Goal: Task Accomplishment & Management: Manage account settings

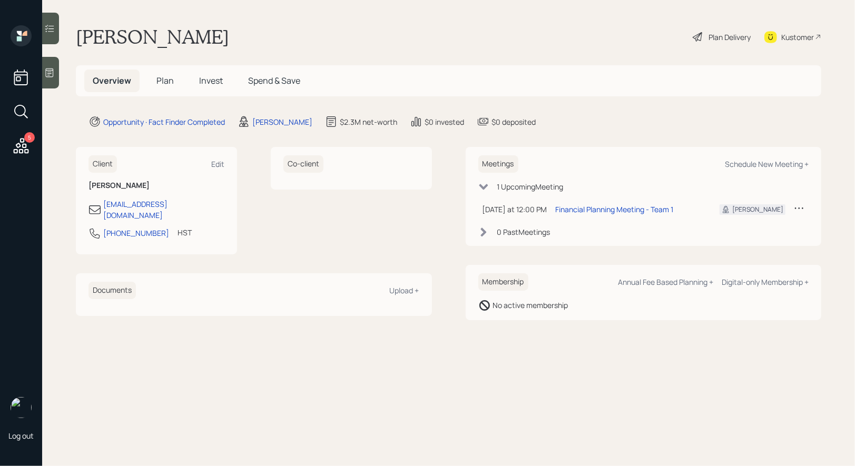
click at [164, 77] on span "Plan" at bounding box center [165, 81] width 17 height 12
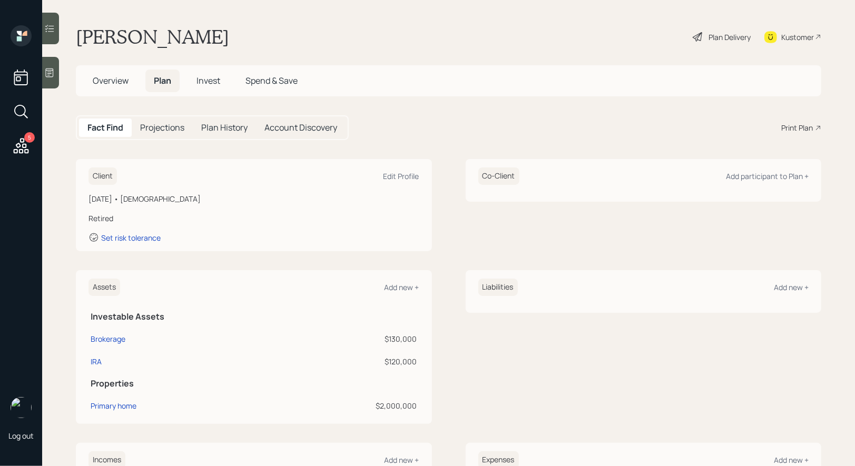
click at [713, 36] on div "Plan Delivery" at bounding box center [730, 37] width 42 height 11
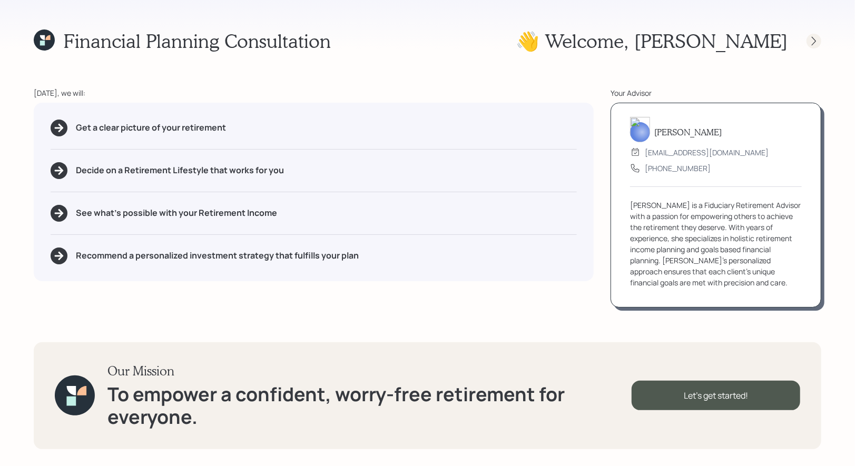
click at [808, 43] on div at bounding box center [814, 41] width 15 height 15
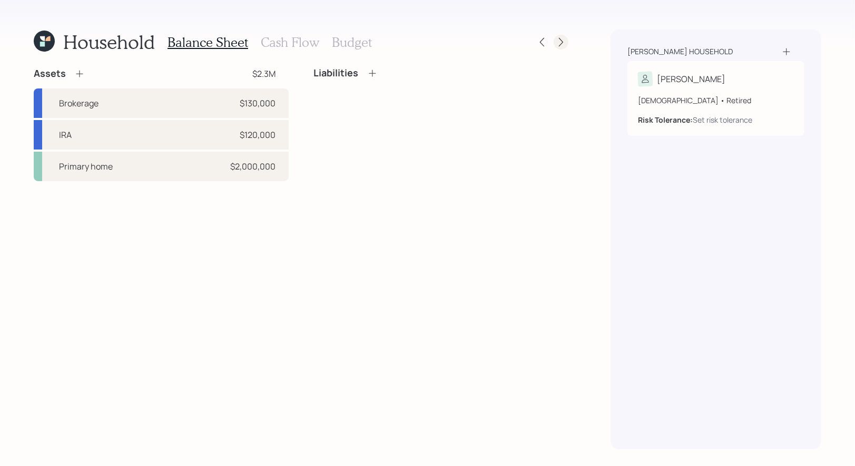
click at [558, 40] on icon at bounding box center [561, 42] width 11 height 11
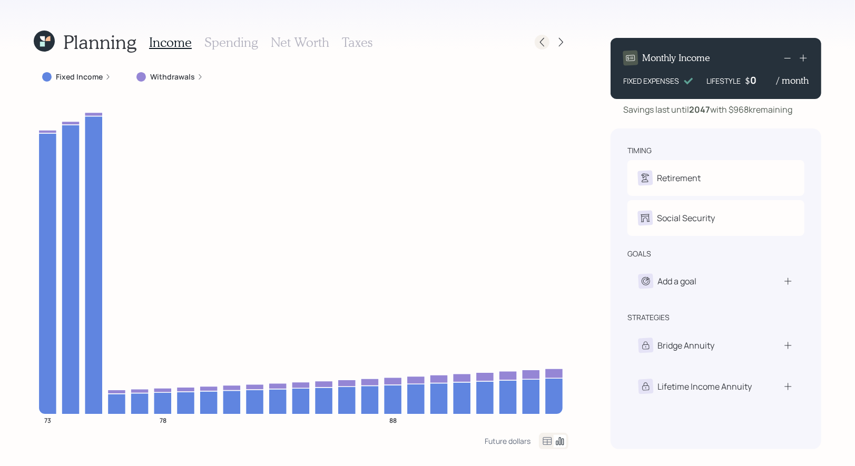
click at [541, 44] on icon at bounding box center [542, 42] width 11 height 11
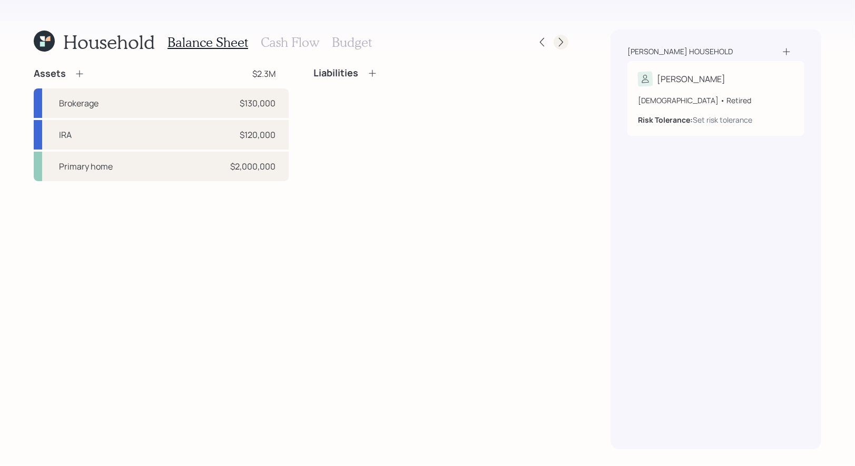
click at [561, 46] on icon at bounding box center [561, 42] width 11 height 11
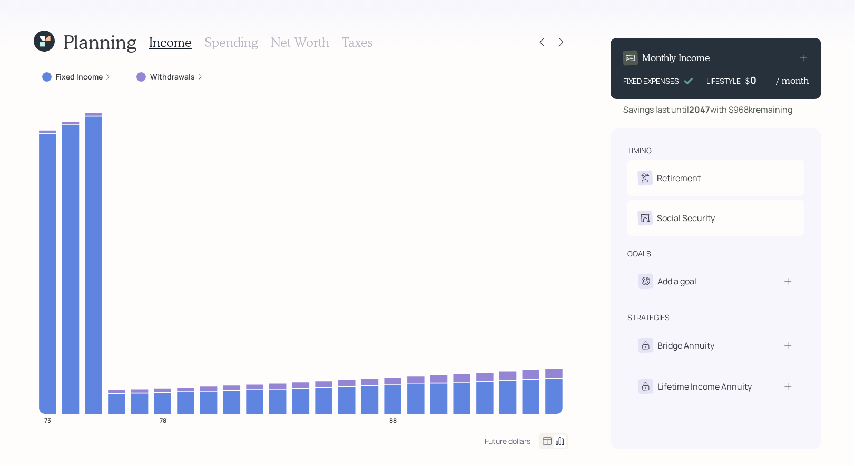
click at [164, 77] on label "Withdrawals" at bounding box center [172, 77] width 45 height 11
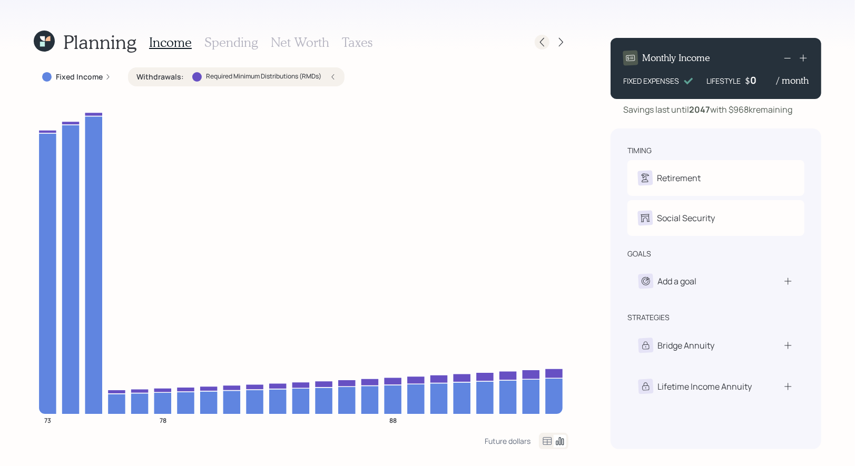
click at [543, 41] on icon at bounding box center [542, 42] width 11 height 11
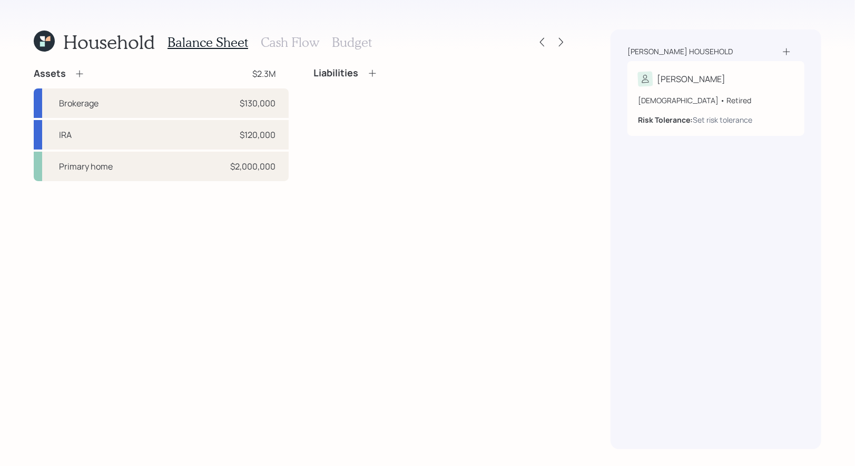
click at [274, 43] on h3 "Cash Flow" at bounding box center [290, 42] width 58 height 15
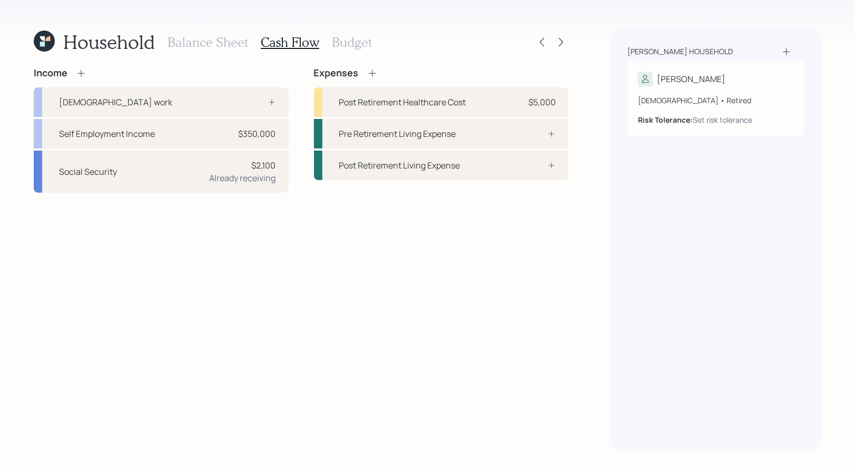
click at [213, 46] on h3 "Balance Sheet" at bounding box center [208, 42] width 81 height 15
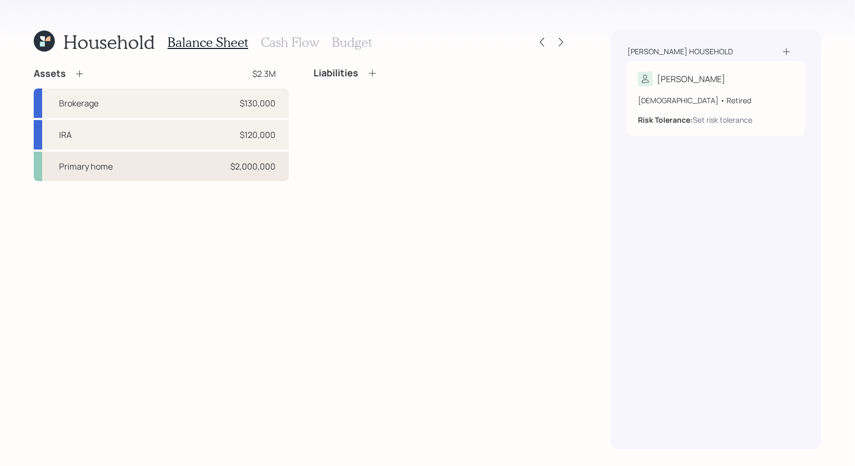
click at [213, 169] on div "Primary home $2,000,000" at bounding box center [161, 167] width 255 height 30
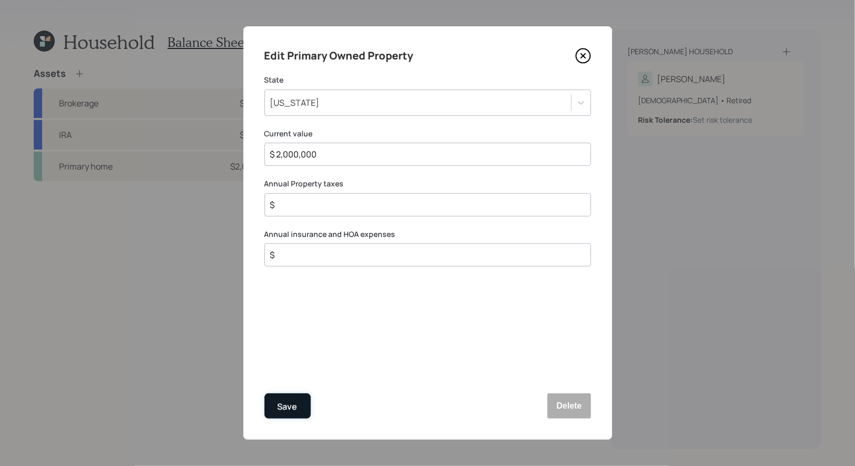
click at [290, 404] on div "Save" at bounding box center [288, 407] width 20 height 14
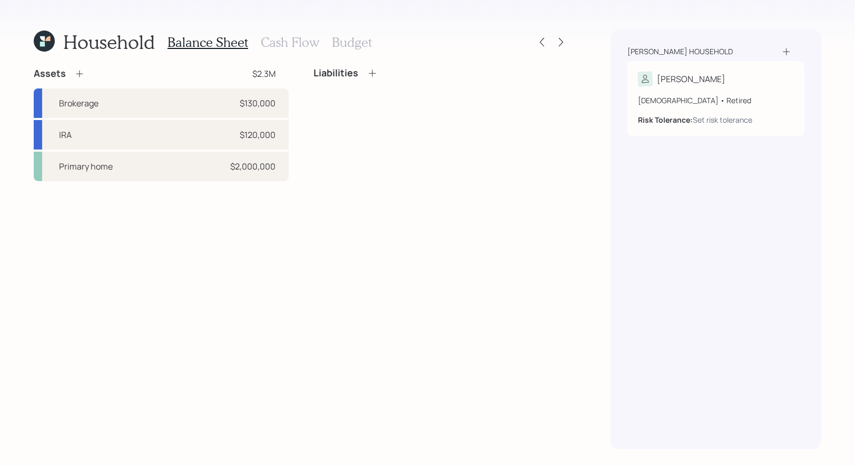
click at [374, 70] on icon at bounding box center [372, 73] width 11 height 11
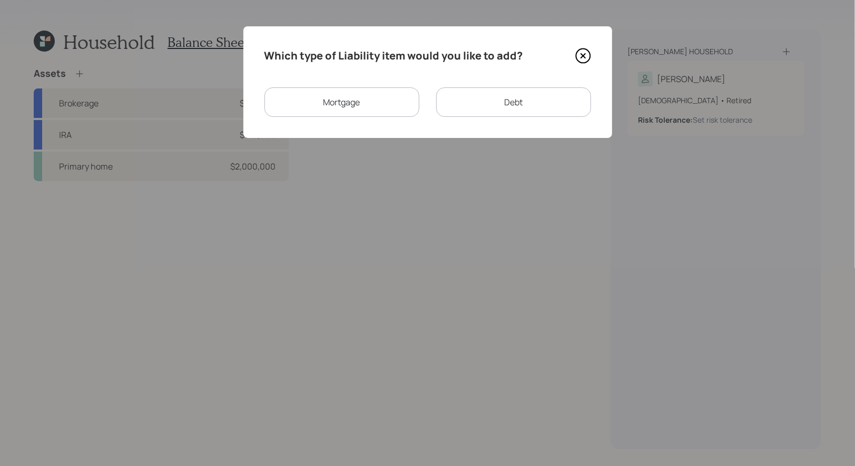
click at [373, 100] on div "Mortgage" at bounding box center [342, 102] width 155 height 30
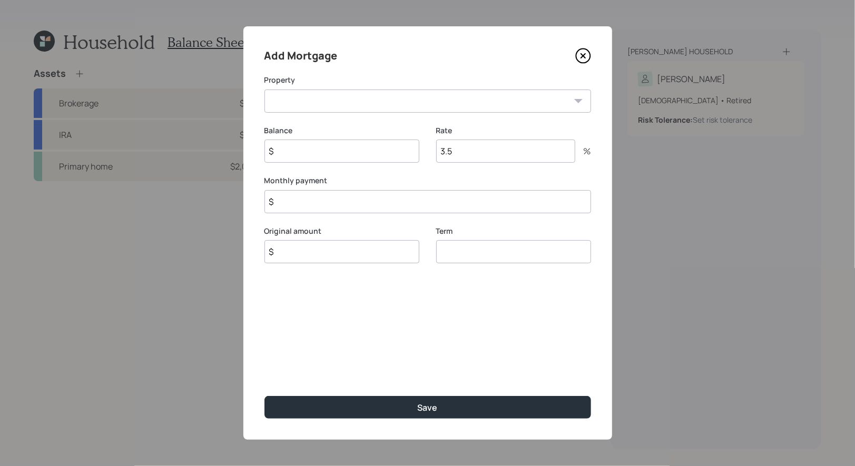
click at [328, 104] on select "AK Primary home" at bounding box center [428, 101] width 327 height 23
select select "949afdfd-cfae-494e-bf1e-4f549ffc15bc"
click at [265, 90] on select "AK Primary home" at bounding box center [428, 101] width 327 height 23
click at [303, 160] on input "$" at bounding box center [342, 151] width 155 height 23
type input "$ 26,000"
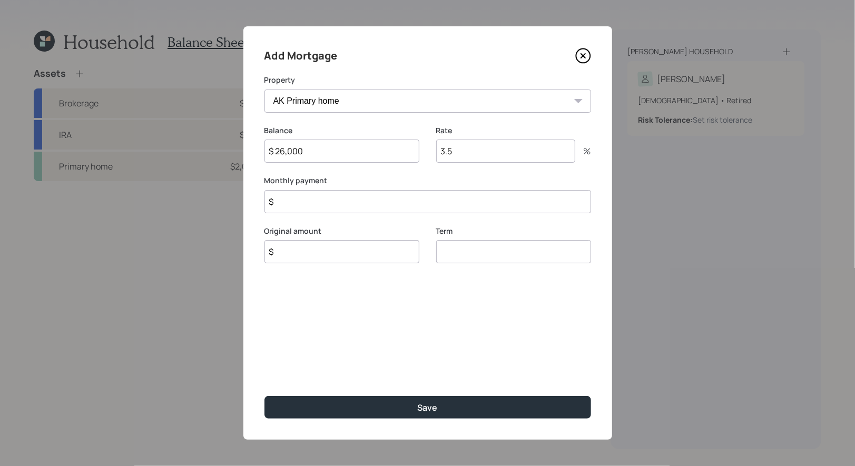
click at [324, 253] on input "$" at bounding box center [342, 251] width 155 height 23
type input "$ 26,000"
click at [462, 257] on input "number" at bounding box center [513, 251] width 155 height 23
type input "30"
click at [453, 154] on input "3.5" at bounding box center [505, 151] width 139 height 23
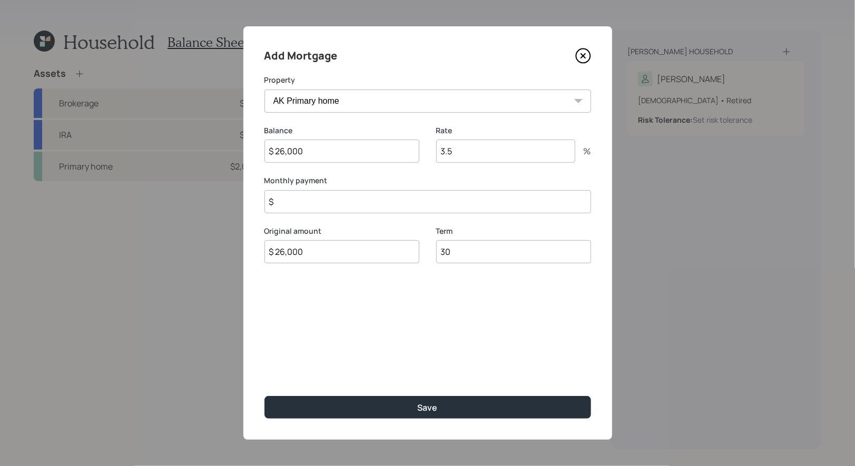
click at [453, 154] on input "3.5" at bounding box center [505, 151] width 139 height 23
type input "5"
click at [379, 204] on input "$" at bounding box center [428, 201] width 327 height 23
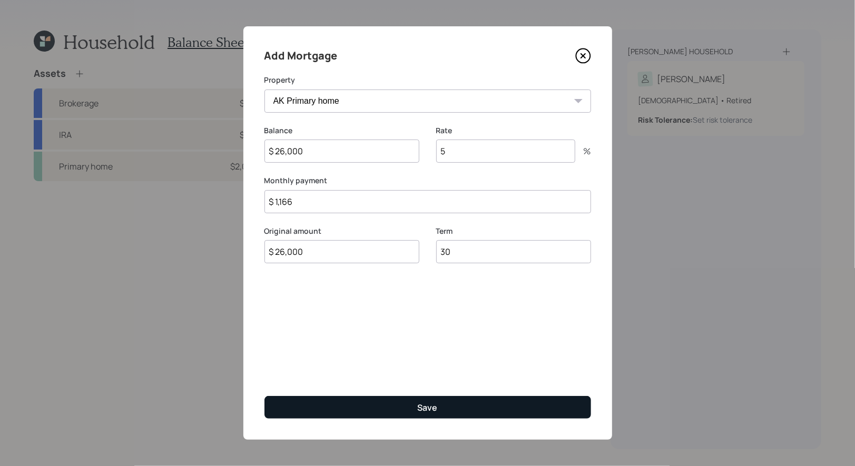
type input "$ 1,166"
click at [393, 407] on button "Save" at bounding box center [428, 407] width 327 height 23
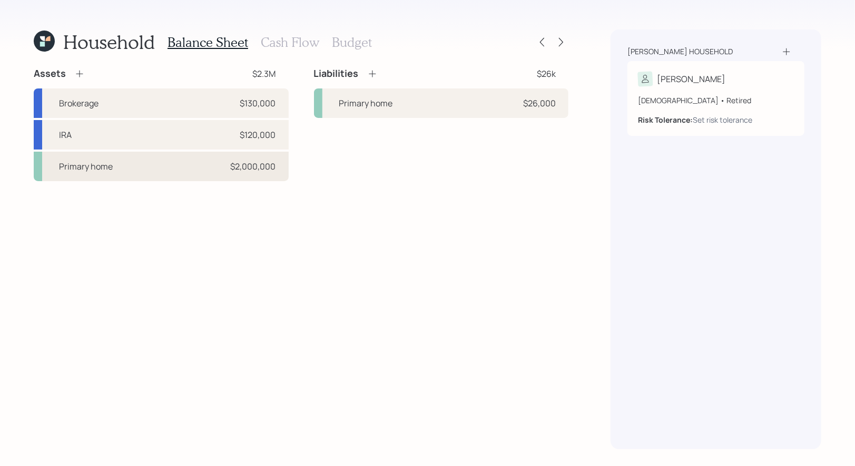
click at [181, 170] on div "Primary home $2,000,000" at bounding box center [161, 167] width 255 height 30
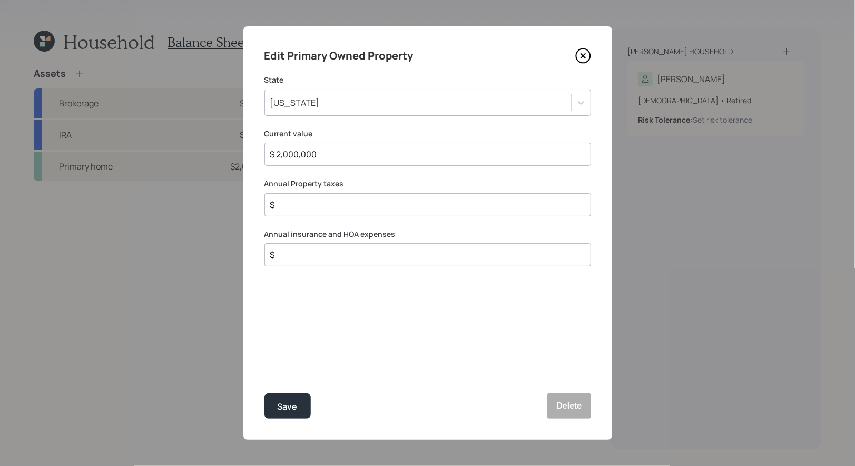
click at [296, 209] on input "$" at bounding box center [423, 205] width 309 height 13
type input "$ 2,500"
click at [287, 259] on input "$" at bounding box center [423, 255] width 309 height 13
click at [280, 409] on div "Save" at bounding box center [288, 407] width 20 height 14
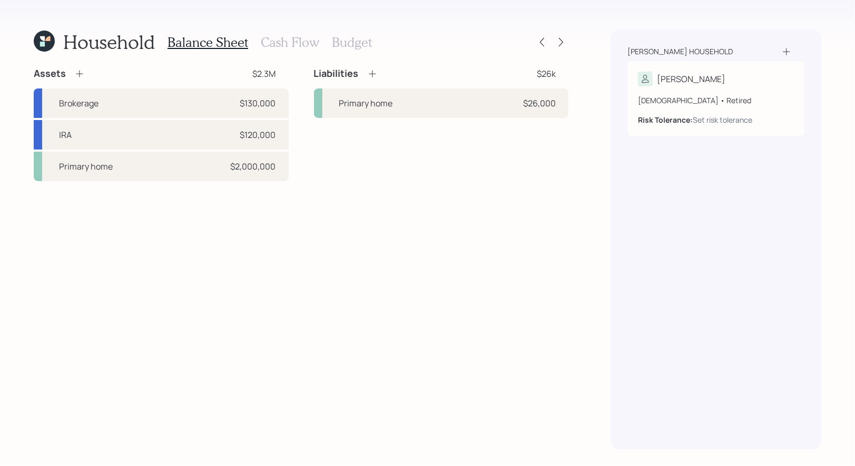
click at [76, 74] on icon at bounding box center [79, 74] width 11 height 11
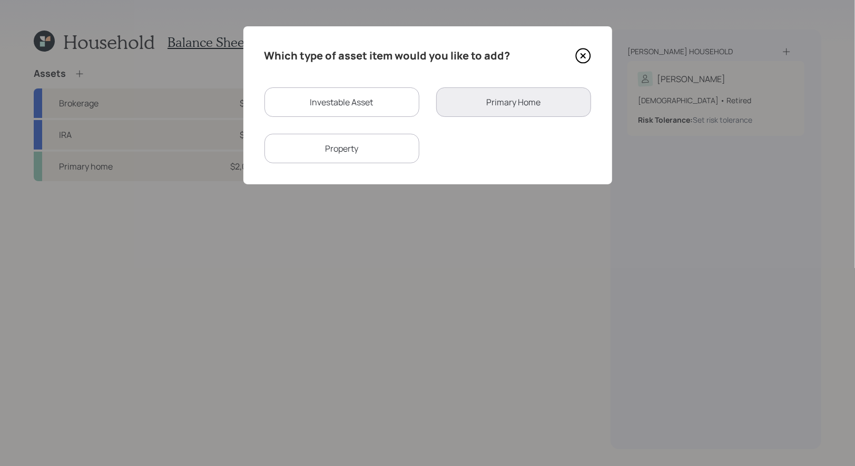
click at [362, 147] on div "Property" at bounding box center [342, 149] width 155 height 30
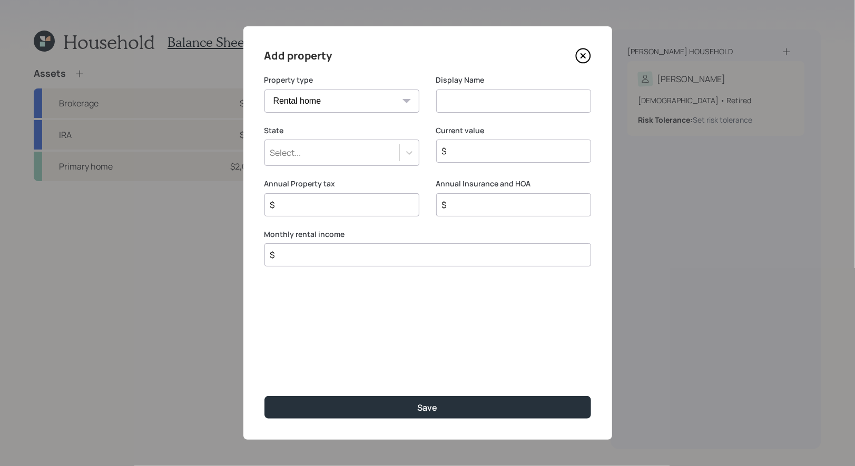
click at [328, 106] on select "Vacation home Rental home" at bounding box center [342, 101] width 155 height 23
select select "vacation_property"
click at [265, 90] on select "Vacation home Rental home" at bounding box center [342, 101] width 155 height 23
click at [516, 99] on input at bounding box center [513, 101] width 155 height 23
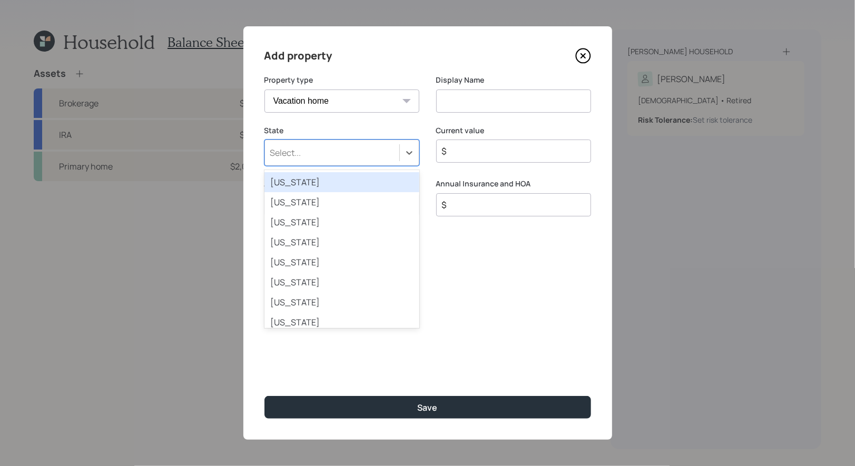
click at [358, 153] on div "Select..." at bounding box center [332, 153] width 134 height 18
type input "ar"
click at [327, 174] on div "Arizona" at bounding box center [342, 182] width 155 height 20
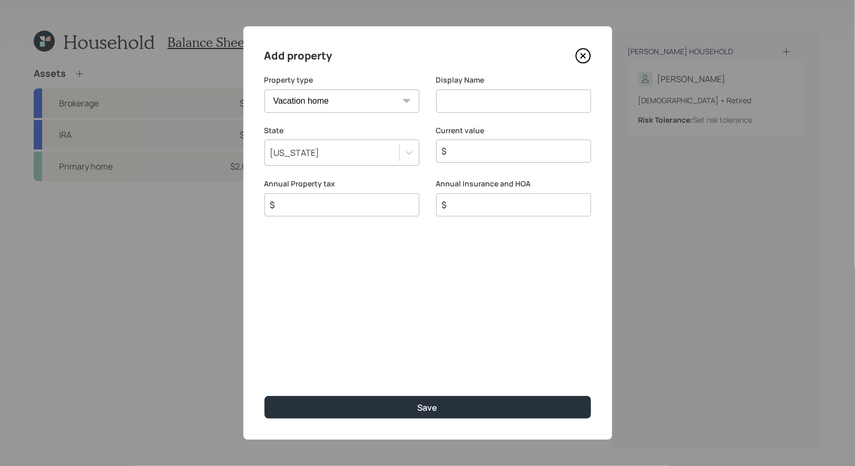
click at [472, 106] on input at bounding box center [513, 101] width 155 height 23
type input "2nd Home"
click at [457, 153] on input "$" at bounding box center [509, 151] width 137 height 13
type input "$ 1,500,000"
click at [335, 200] on input "$" at bounding box center [337, 205] width 137 height 13
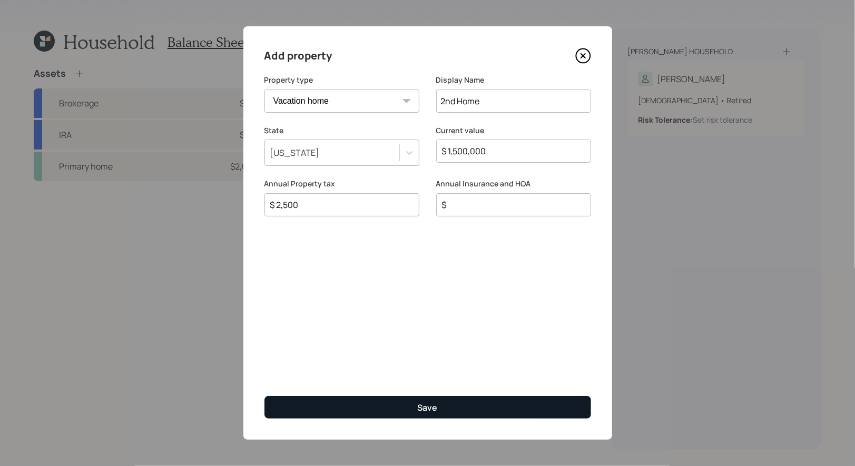
type input "$ 2,500"
click at [397, 406] on button "Save" at bounding box center [428, 407] width 327 height 23
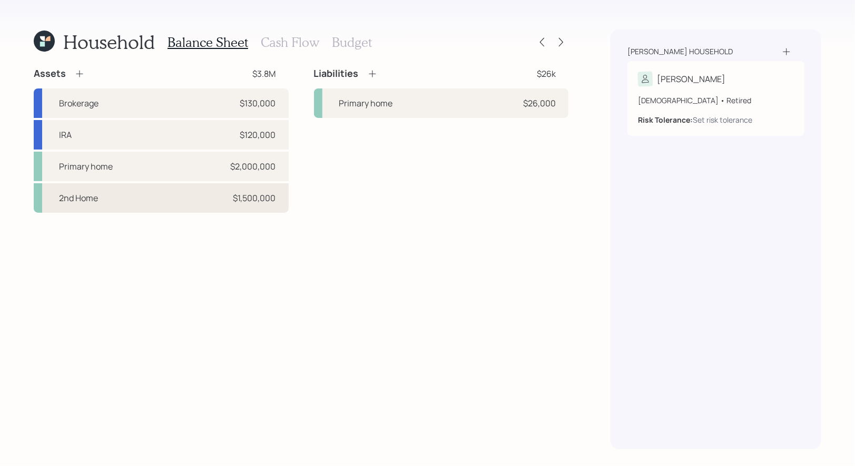
click at [128, 202] on div "2nd Home $1,500,000" at bounding box center [161, 198] width 255 height 30
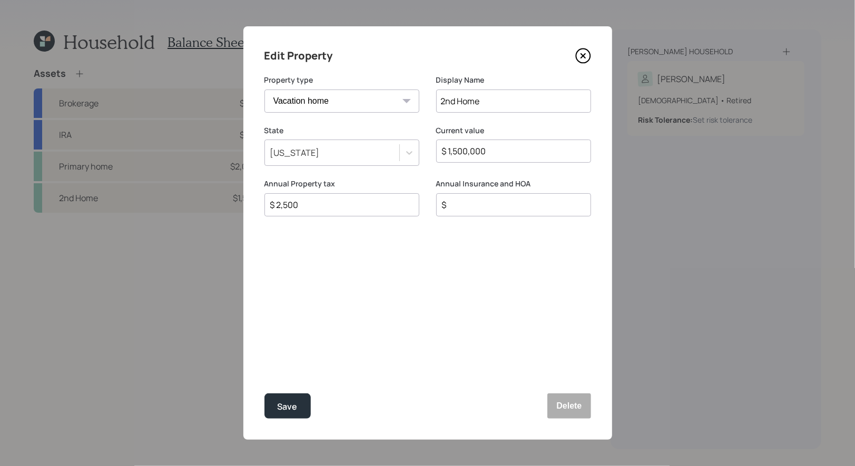
click at [535, 97] on input "2nd Home" at bounding box center [513, 101] width 155 height 23
type input "Commercial Property"
click at [285, 405] on div "Save" at bounding box center [288, 407] width 20 height 14
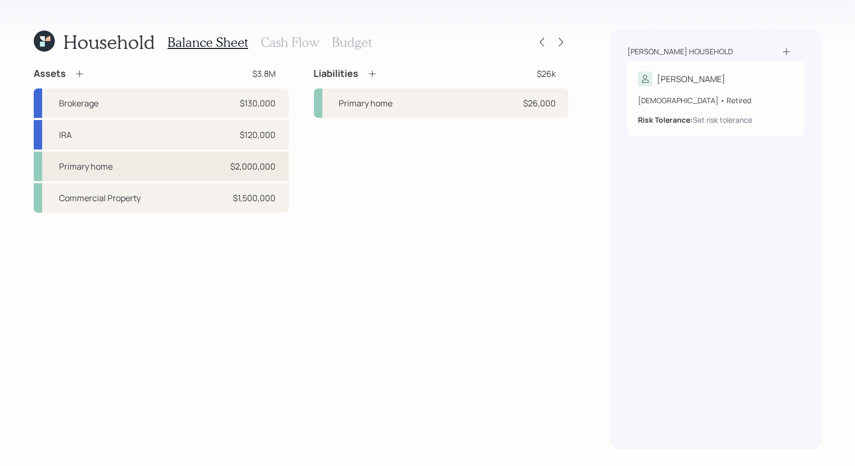
click at [193, 169] on div "Primary home $2,000,000" at bounding box center [161, 167] width 255 height 30
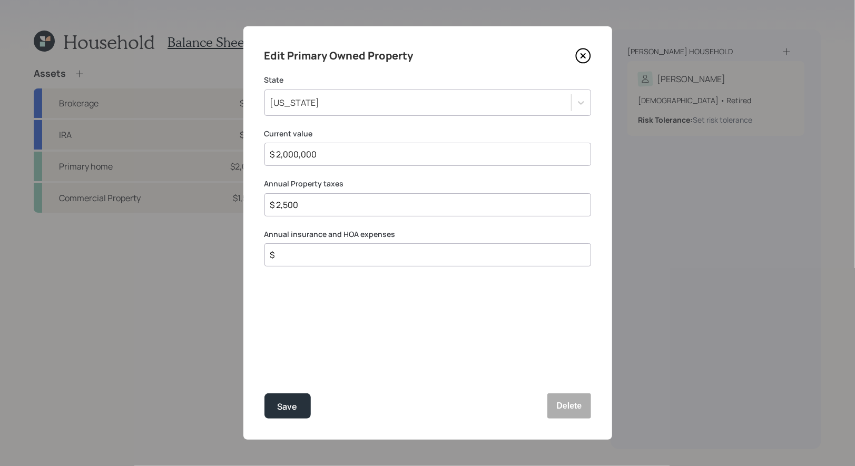
click at [309, 199] on input "$ 2,500" at bounding box center [423, 205] width 309 height 13
type input "$ 6,500"
click at [287, 407] on div "Save" at bounding box center [288, 407] width 20 height 14
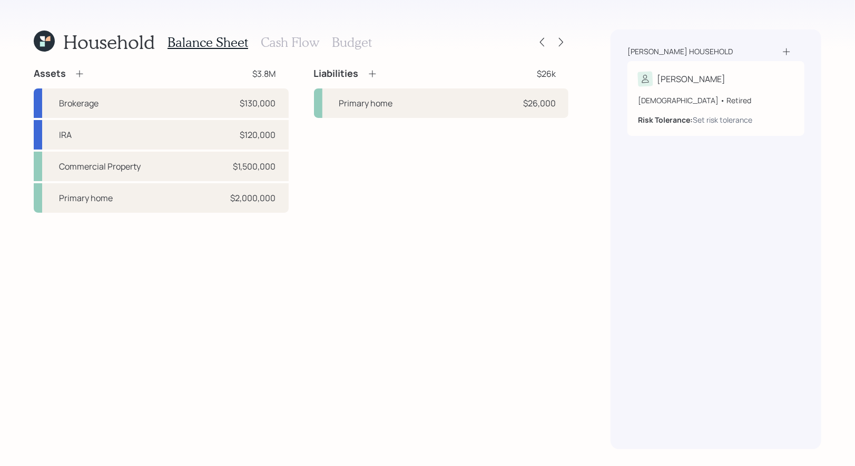
click at [76, 73] on icon at bounding box center [79, 74] width 11 height 11
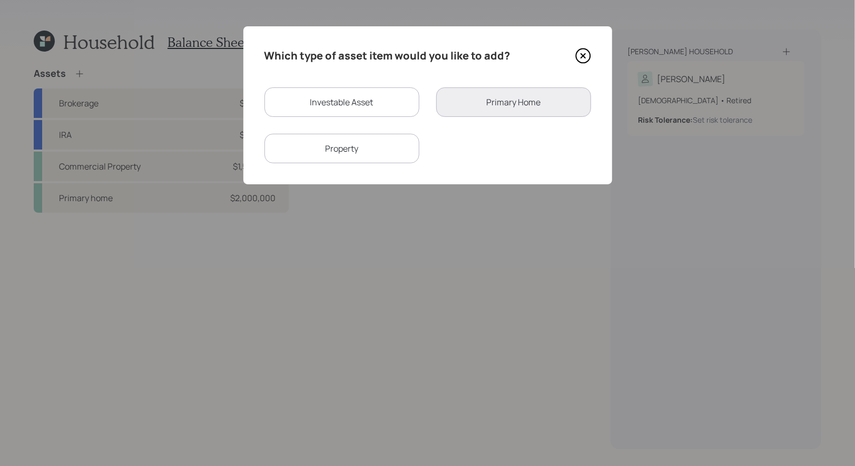
click at [357, 149] on div "Property" at bounding box center [342, 149] width 155 height 30
select select "rental_property"
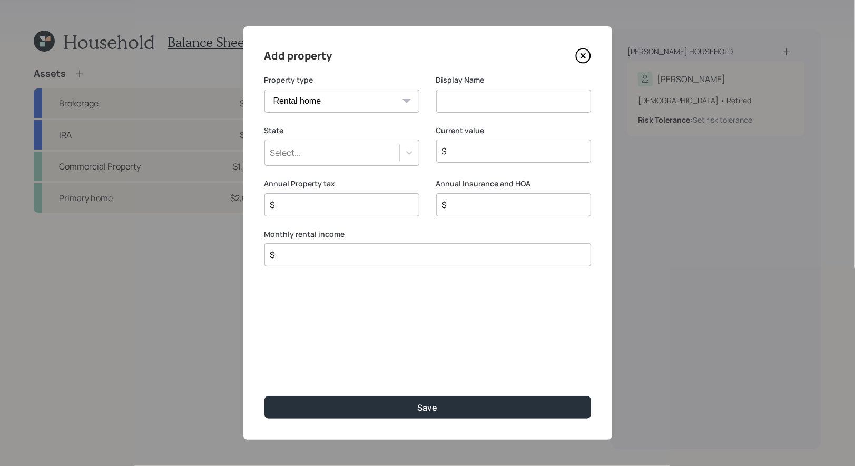
click at [455, 103] on input at bounding box center [513, 101] width 155 height 23
type input "Washington"
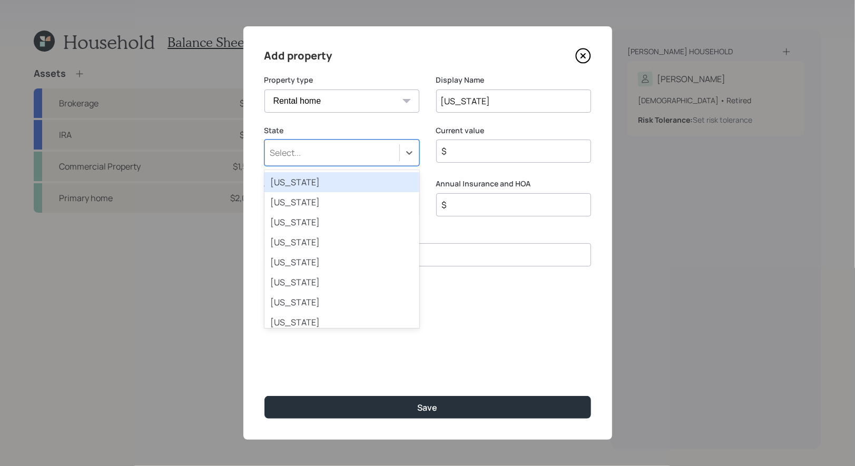
click at [369, 148] on div "Select..." at bounding box center [332, 153] width 134 height 18
type input "was"
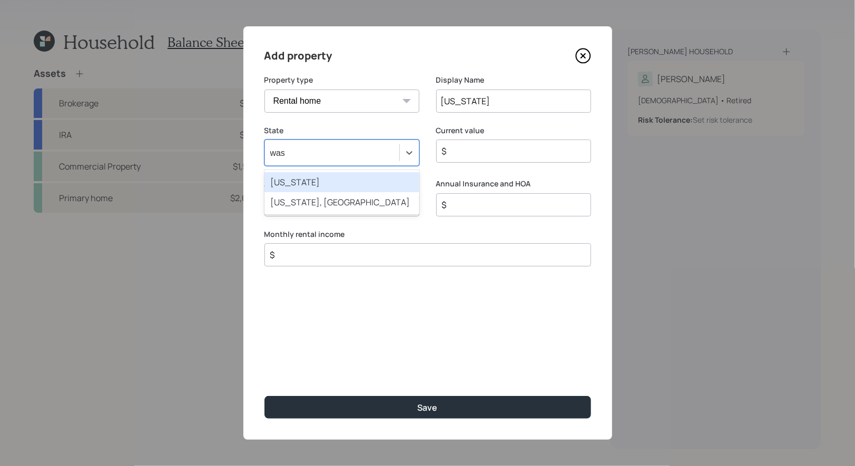
click at [326, 182] on div "Washington" at bounding box center [342, 182] width 155 height 20
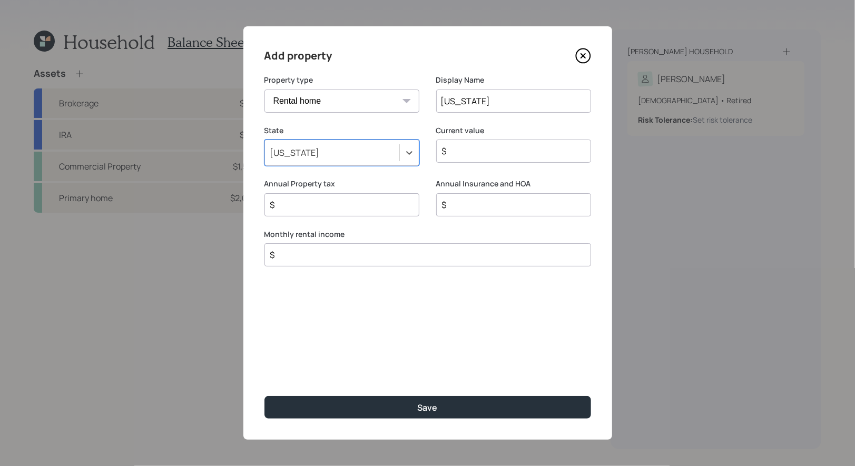
click at [486, 152] on input "$" at bounding box center [509, 151] width 137 height 13
click at [352, 95] on select "Vacation home Rental home" at bounding box center [342, 101] width 155 height 23
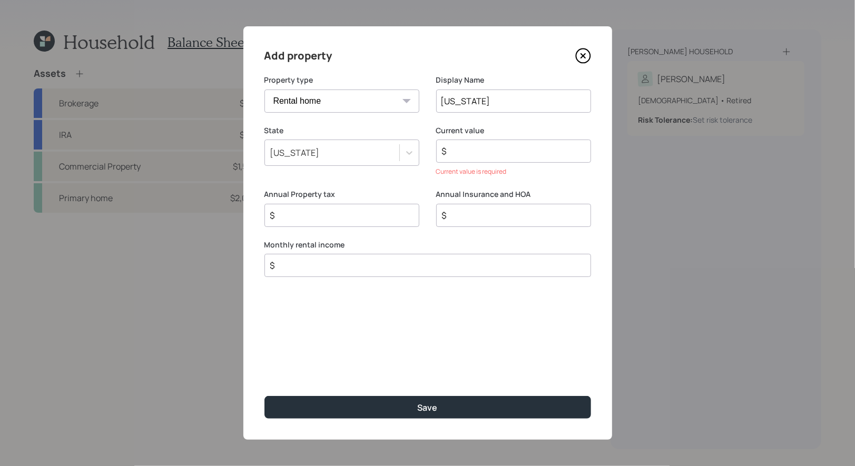
select select "vacation_property"
click at [265, 90] on select "Vacation home Rental home" at bounding box center [342, 101] width 155 height 23
click at [468, 149] on input "$" at bounding box center [509, 151] width 137 height 13
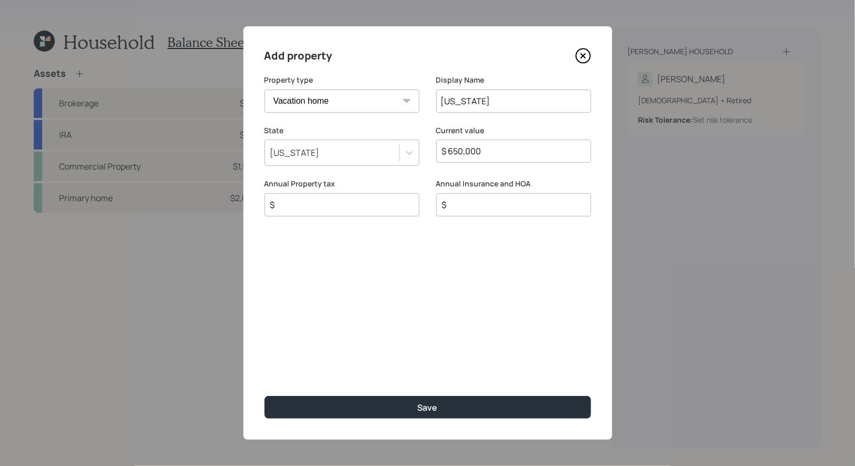
type input "$ 650,000"
click at [505, 101] on input "Washington" at bounding box center [513, 101] width 155 height 23
click at [491, 97] on input "Washington 1/2" at bounding box center [513, 101] width 155 height 23
click at [508, 101] on input "Washington (1/2" at bounding box center [513, 101] width 155 height 23
type input "Washington (1/2 ownership)"
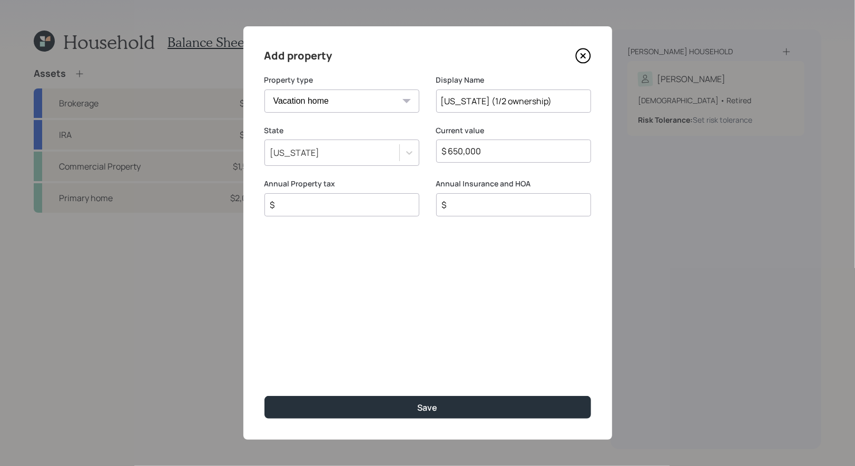
click at [509, 145] on input "$ 650,000" at bounding box center [509, 151] width 137 height 13
click at [310, 209] on input "$" at bounding box center [337, 205] width 137 height 13
click at [504, 153] on input "$ 650,000" at bounding box center [509, 151] width 137 height 13
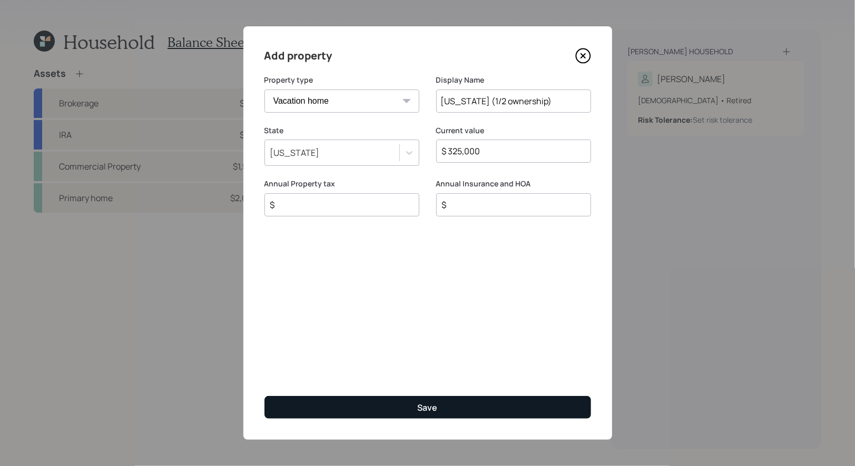
type input "$ 325,000"
click at [426, 408] on div "Save" at bounding box center [428, 408] width 20 height 12
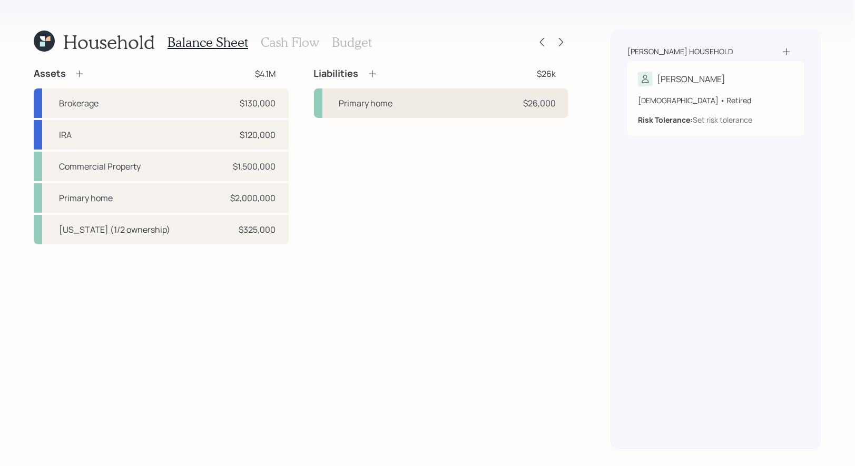
click at [437, 109] on div "Primary home $26,000" at bounding box center [441, 104] width 255 height 30
select select "949afdfd-cfae-494e-bf1e-4f549ffc15bc"
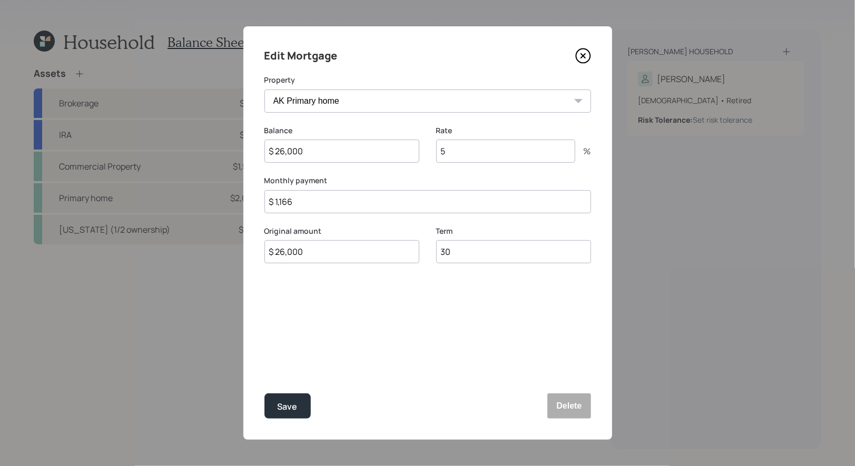
click at [323, 154] on input "$ 26,000" at bounding box center [342, 151] width 155 height 23
type input "$ 14,000"
click at [294, 408] on div "Save" at bounding box center [288, 407] width 20 height 14
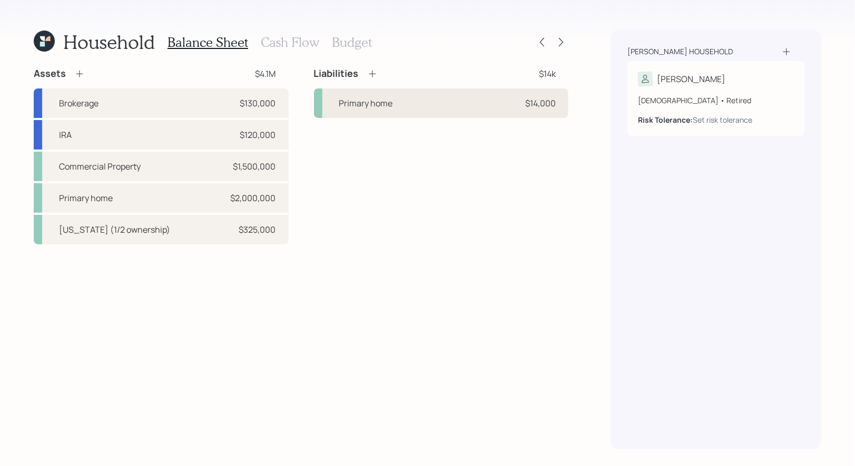
click at [345, 106] on div "Primary home" at bounding box center [366, 103] width 54 height 13
select select "949afdfd-cfae-494e-bf1e-4f549ffc15bc"
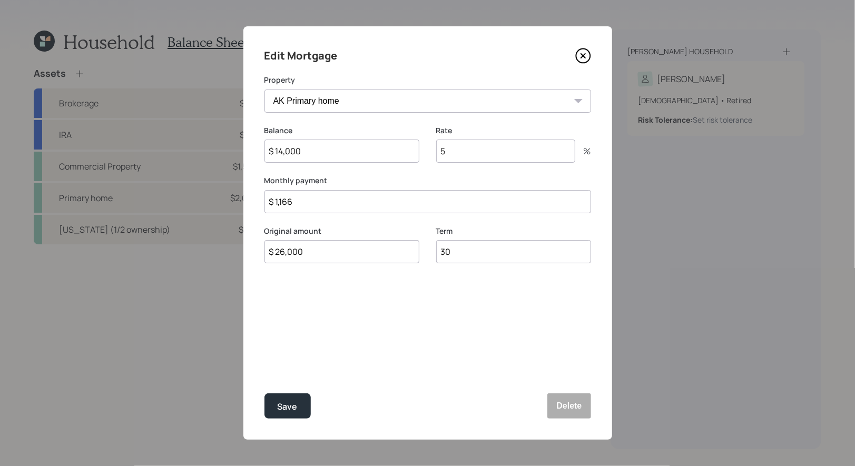
click at [334, 102] on select "Commercial Property AK Primary home Washington (1/2 ownership)" at bounding box center [428, 101] width 327 height 23
click at [265, 90] on select "Commercial Property AK Primary home Washington (1/2 ownership)" at bounding box center [428, 101] width 327 height 23
click at [294, 412] on div "Save" at bounding box center [288, 407] width 20 height 14
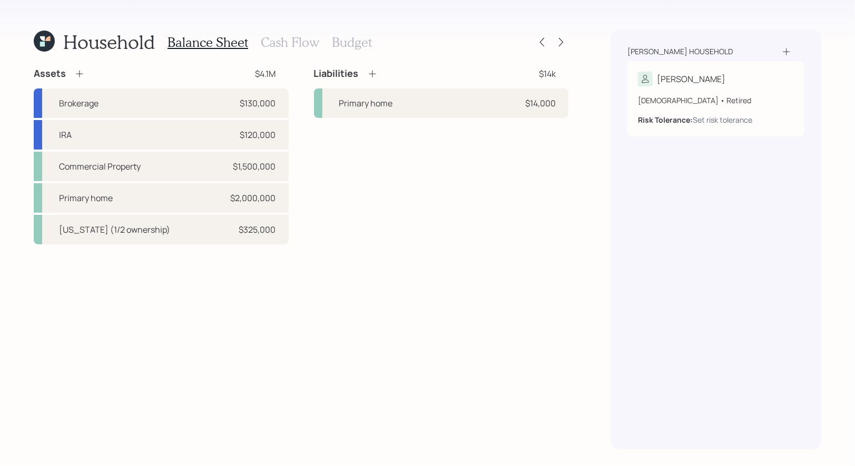
click at [79, 71] on icon at bounding box center [79, 74] width 7 height 7
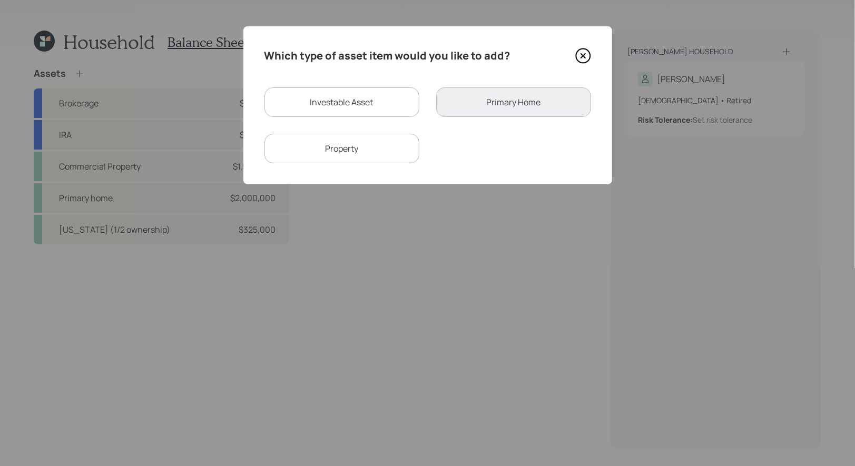
click at [332, 147] on div "Property" at bounding box center [342, 149] width 155 height 30
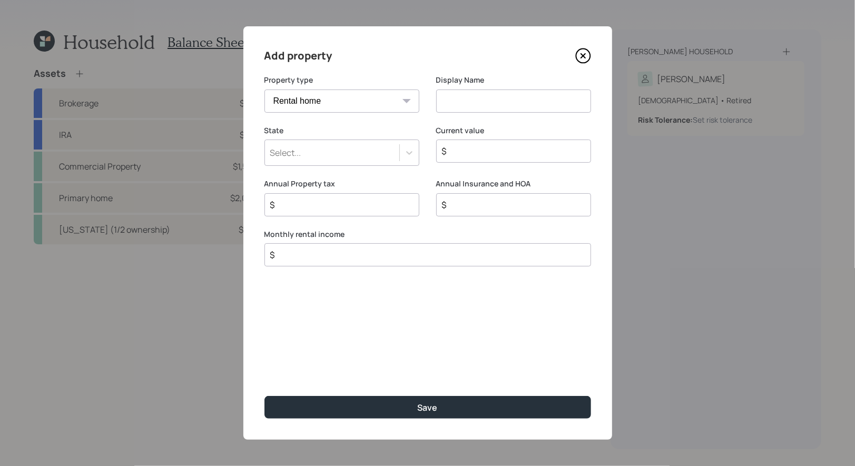
click at [383, 99] on select "Vacation home Rental home" at bounding box center [342, 101] width 155 height 23
select select "vacation_property"
click at [265, 90] on select "Vacation home Rental home" at bounding box center [342, 101] width 155 height 23
click at [486, 104] on input at bounding box center [513, 101] width 155 height 23
type input "Land in Arizona"
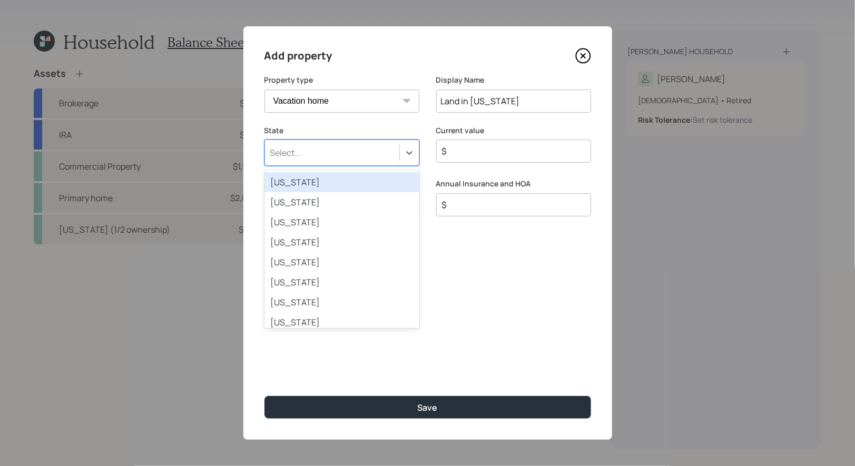
click at [354, 155] on div "Select..." at bounding box center [332, 153] width 134 height 18
type input "ar"
click at [308, 186] on div "Arizona" at bounding box center [342, 182] width 155 height 20
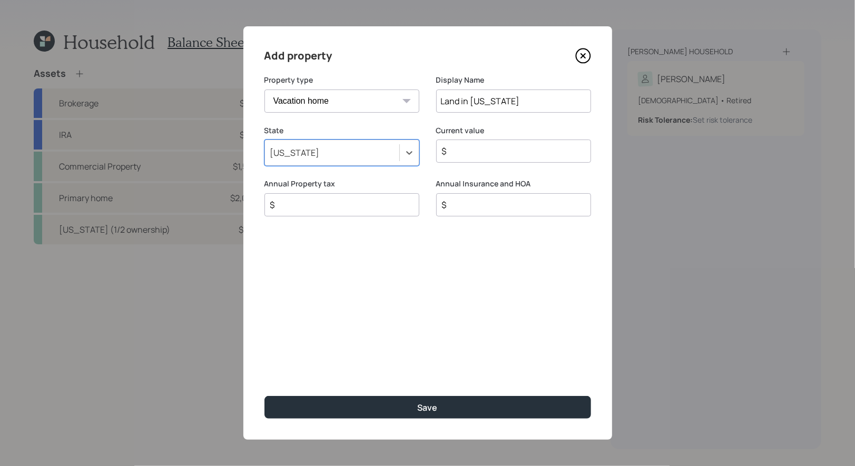
click at [474, 153] on input "$" at bounding box center [509, 151] width 137 height 13
click at [353, 203] on div "Annual Property tax $" at bounding box center [342, 198] width 155 height 38
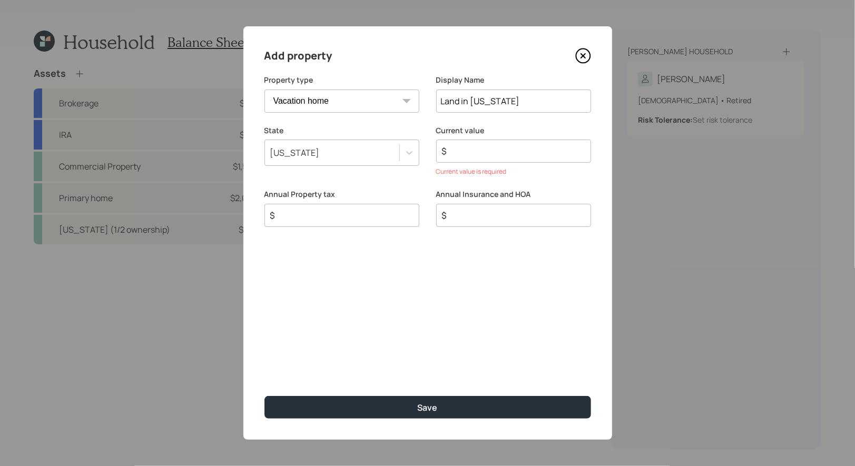
click at [336, 214] on input "$" at bounding box center [337, 215] width 137 height 13
type input "$ 600"
click at [522, 109] on input "Land in Arizona" at bounding box center [513, 101] width 155 height 23
type input "Land in Arizona (5 lots)"
click at [459, 151] on input "$" at bounding box center [509, 151] width 137 height 13
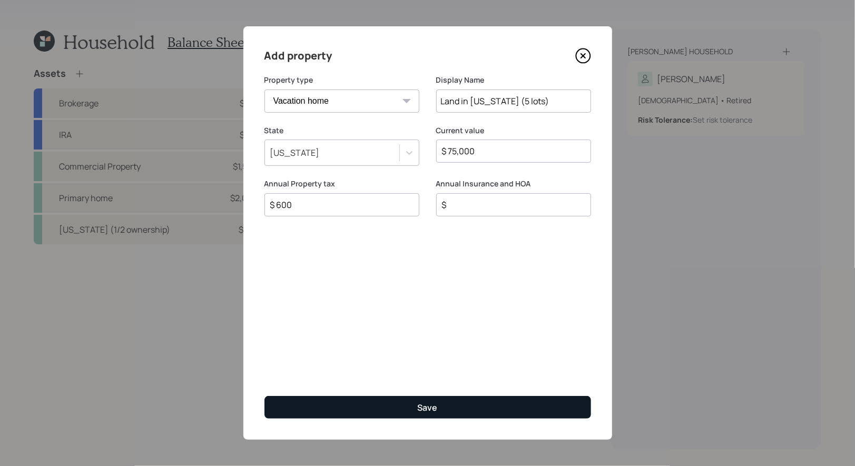
type input "$ 75,000"
click at [381, 407] on button "Save" at bounding box center [428, 407] width 327 height 23
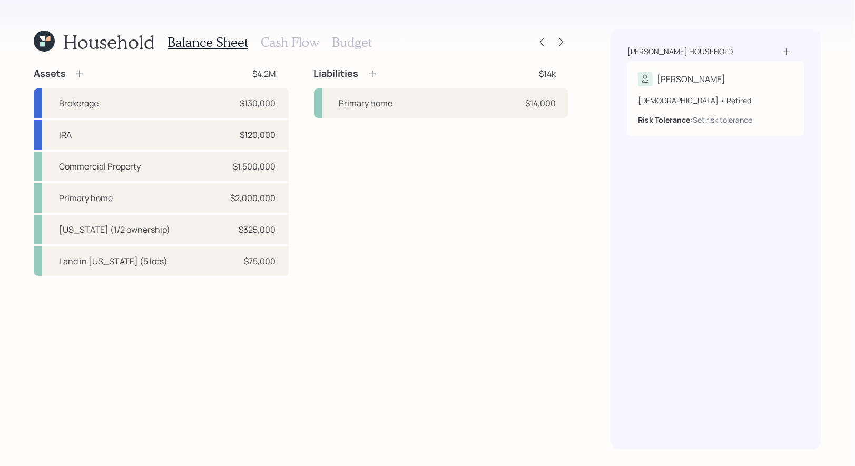
click at [293, 39] on h3 "Cash Flow" at bounding box center [290, 42] width 58 height 15
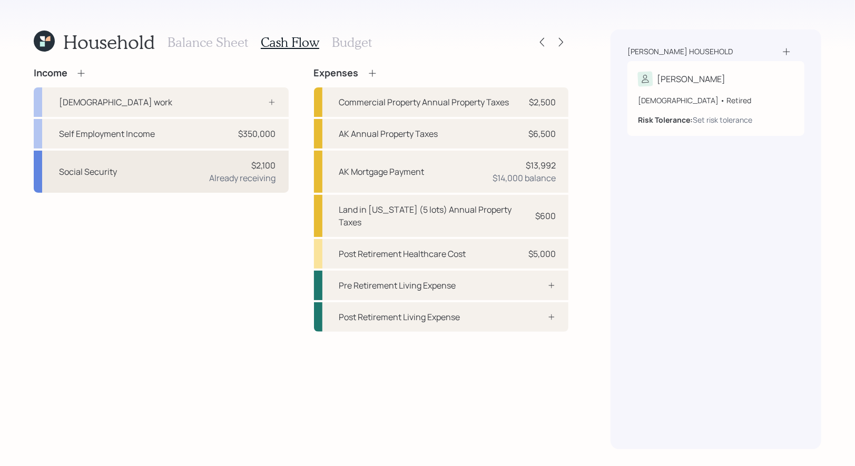
click at [194, 171] on div "Social Security $2,100 Already receiving" at bounding box center [161, 172] width 255 height 42
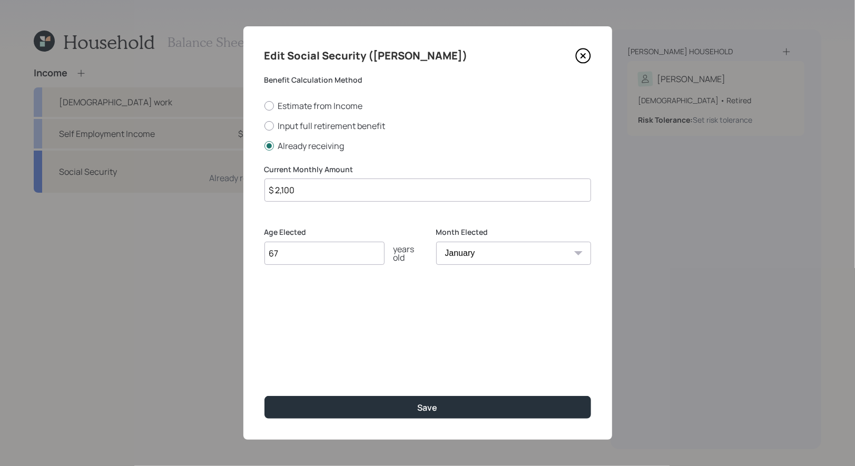
click at [310, 188] on input "$ 2,100" at bounding box center [428, 190] width 327 height 23
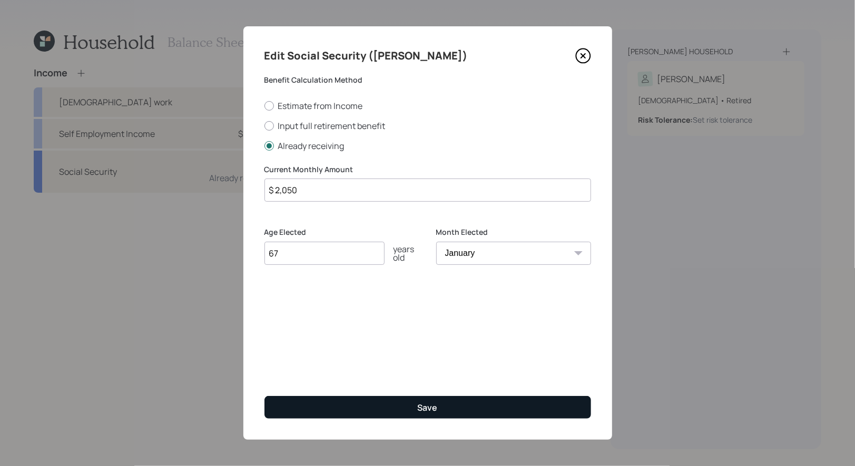
type input "$ 2,050"
click at [364, 411] on button "Save" at bounding box center [428, 407] width 327 height 23
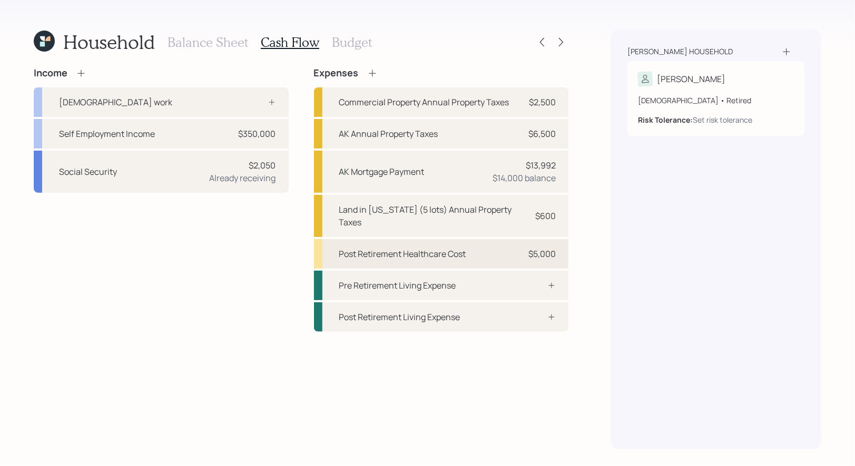
click at [367, 248] on div "Post Retirement Healthcare Cost" at bounding box center [402, 254] width 127 height 13
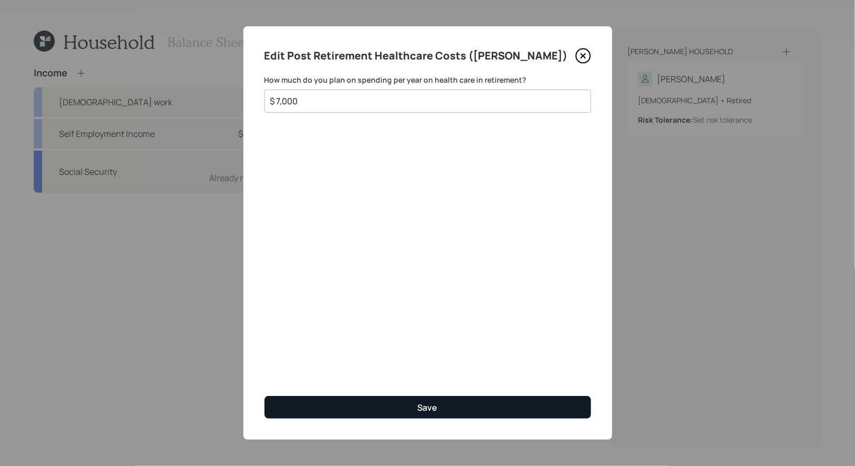
type input "$ 7,000"
click at [381, 405] on button "Save" at bounding box center [428, 407] width 327 height 23
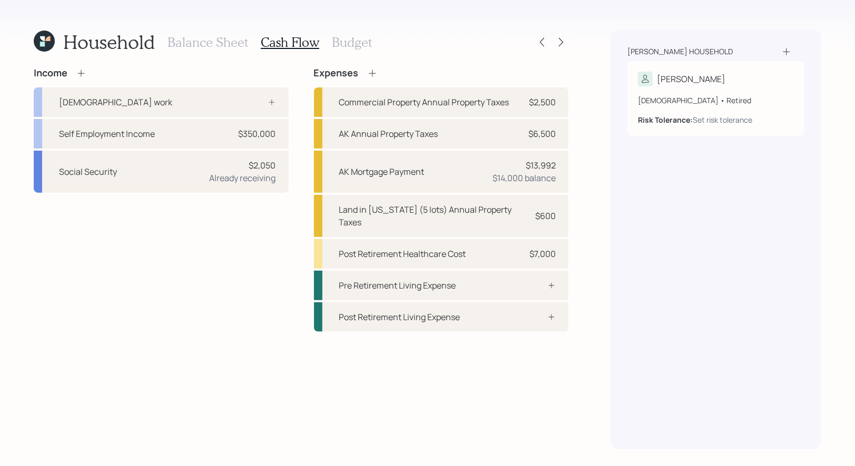
click at [347, 45] on h3 "Budget" at bounding box center [352, 42] width 40 height 15
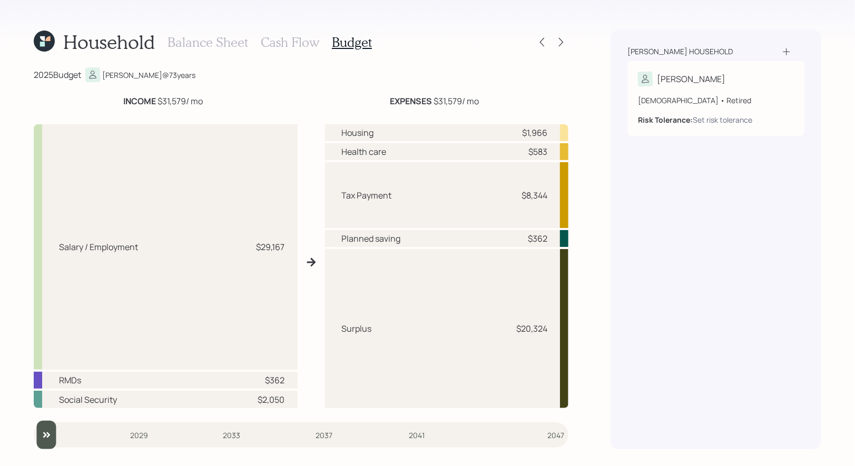
click at [280, 42] on h3 "Cash Flow" at bounding box center [290, 42] width 58 height 15
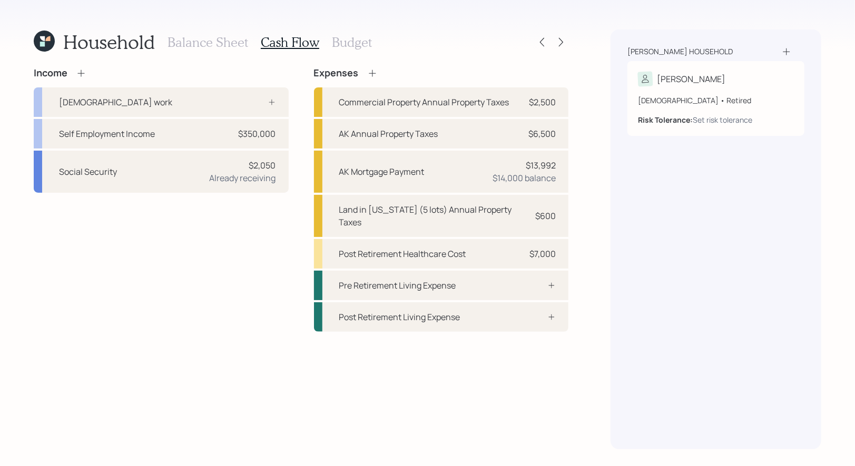
click at [182, 42] on h3 "Balance Sheet" at bounding box center [208, 42] width 81 height 15
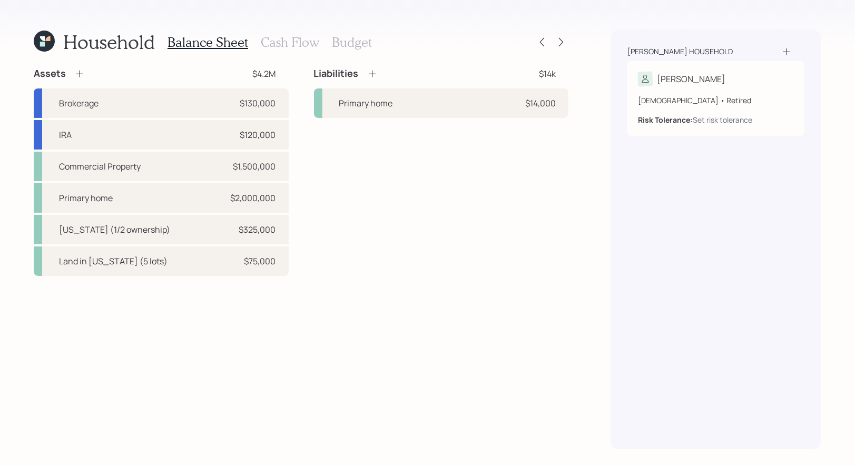
click at [303, 43] on h3 "Cash Flow" at bounding box center [290, 42] width 58 height 15
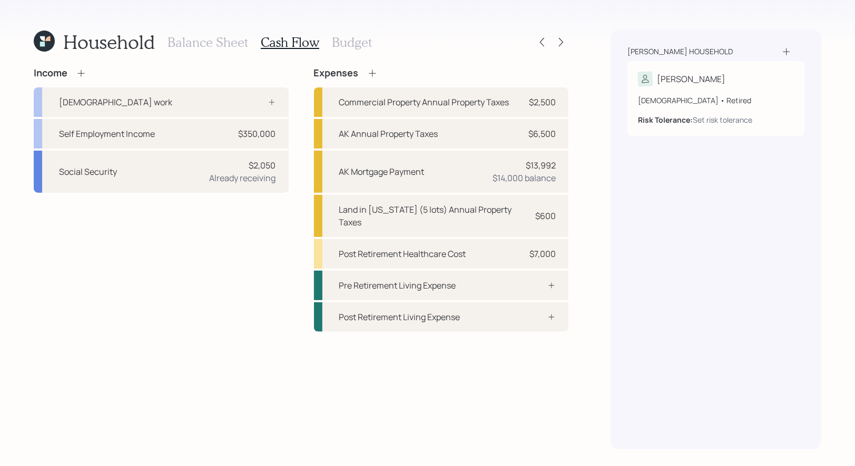
click at [197, 44] on h3 "Balance Sheet" at bounding box center [208, 42] width 81 height 15
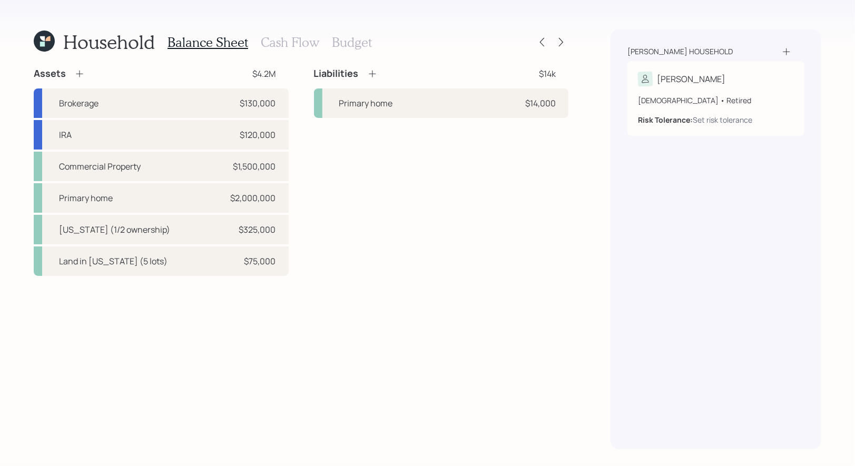
click at [77, 75] on icon at bounding box center [79, 74] width 11 height 11
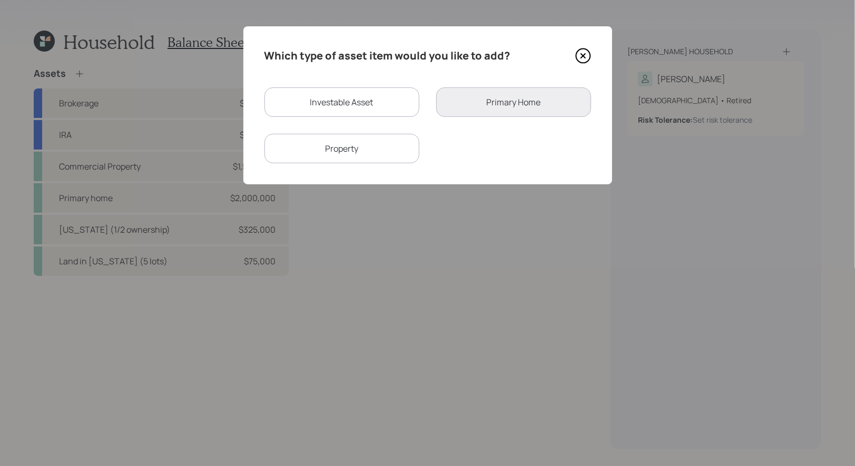
click at [351, 106] on div "Investable Asset" at bounding box center [342, 102] width 155 height 30
select select "taxable"
select select "balanced"
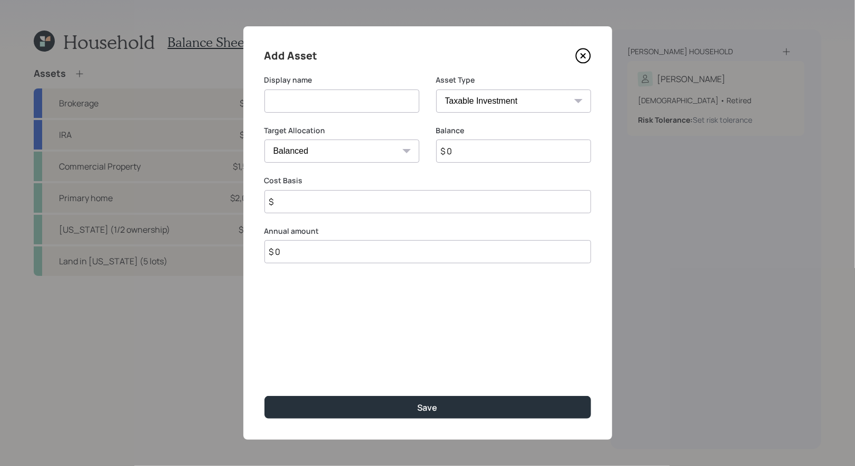
click at [327, 110] on input at bounding box center [342, 101] width 155 height 23
type input "Gold Brokerage"
click at [458, 154] on input "$ 0" at bounding box center [513, 151] width 155 height 23
type input "$ 200,000"
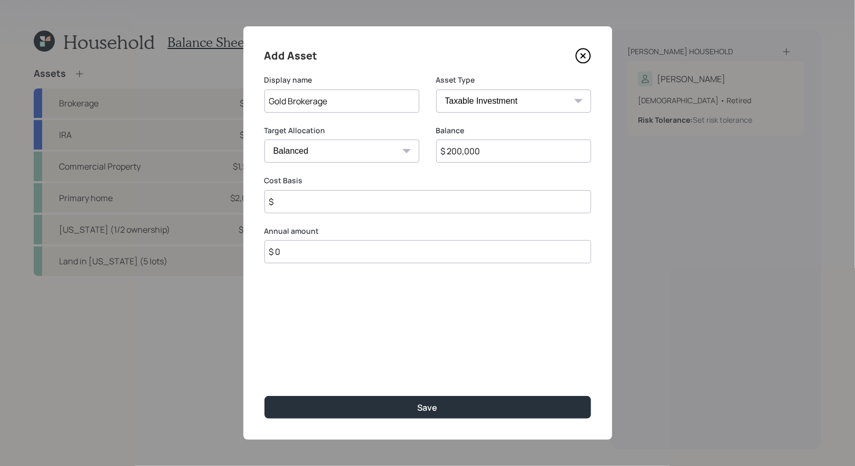
click at [345, 204] on input "$" at bounding box center [428, 201] width 327 height 23
type input "$ 200,000"
click at [330, 154] on select "Cash Conservative Balanced Aggressive" at bounding box center [342, 151] width 155 height 23
select select "conservative"
click at [265, 140] on select "Cash Conservative Balanced Aggressive" at bounding box center [342, 151] width 155 height 23
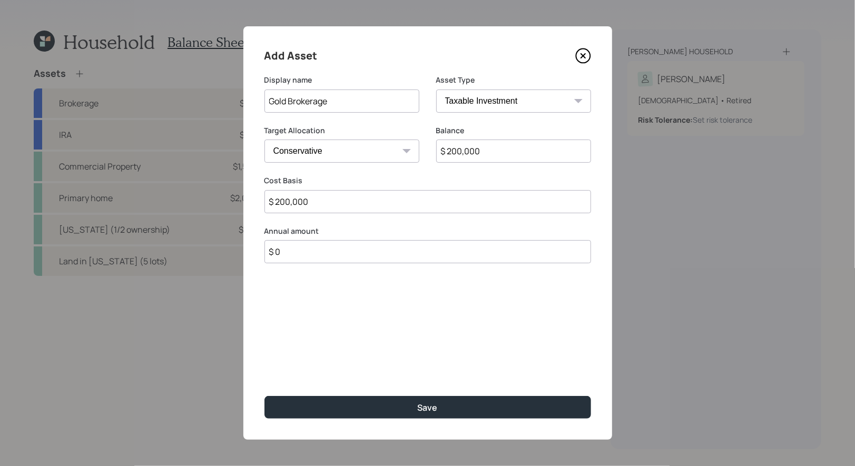
click at [295, 255] on input "$ 0" at bounding box center [428, 251] width 327 height 23
type input "$ 25,000"
click at [317, 303] on div "Select..." at bounding box center [332, 304] width 134 height 18
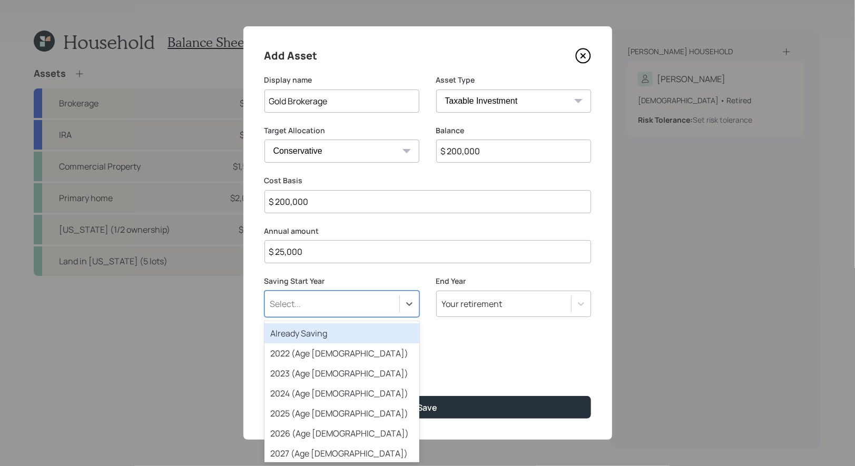
click at [308, 331] on div "Already Saving" at bounding box center [342, 334] width 155 height 20
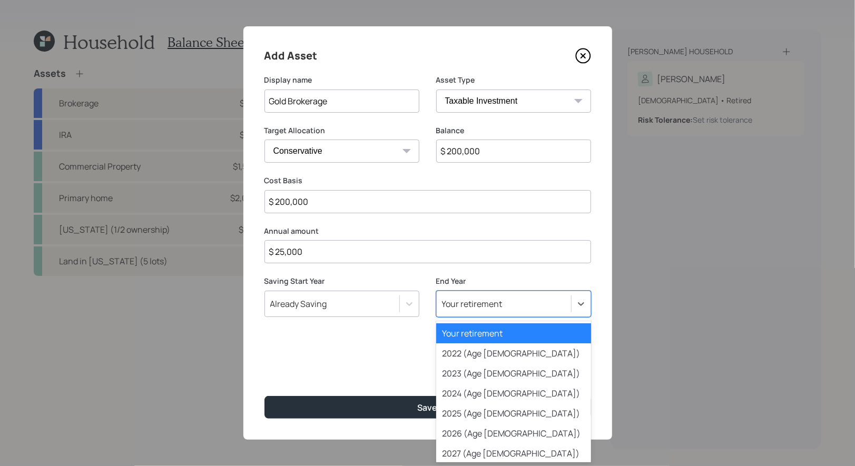
click at [474, 304] on div "Your retirement" at bounding box center [472, 304] width 61 height 12
click at [471, 417] on div "2025 (Age 73)" at bounding box center [513, 414] width 155 height 20
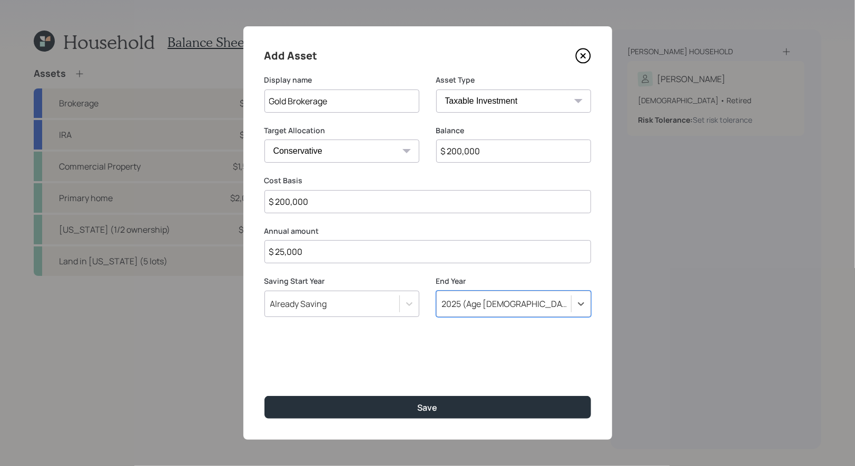
click at [480, 304] on div "2025 (Age 73)" at bounding box center [507, 304] width 130 height 12
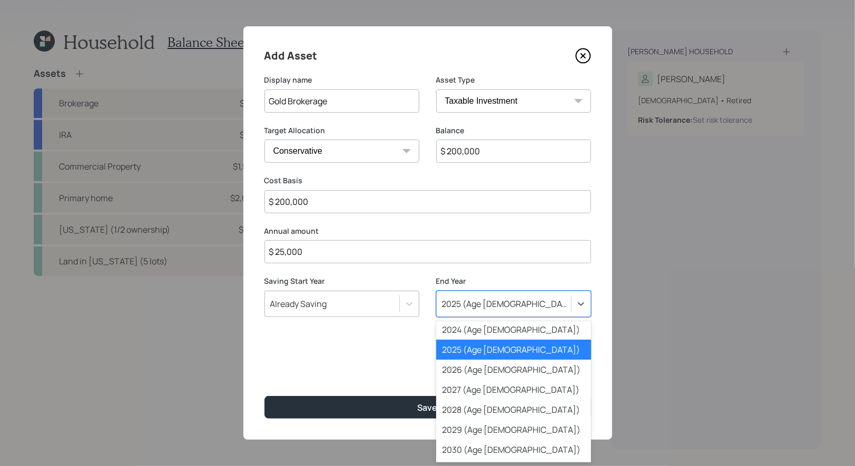
scroll to position [66, 0]
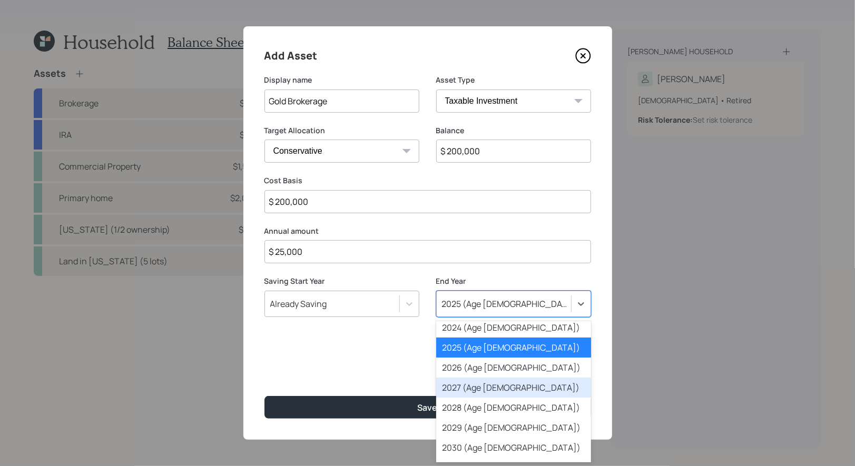
click at [481, 386] on div "2027 (Age 75)" at bounding box center [513, 388] width 155 height 20
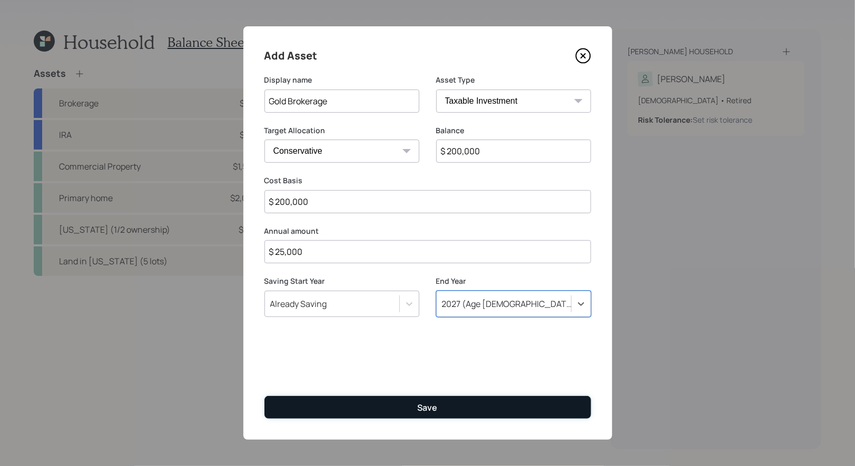
click at [413, 411] on button "Save" at bounding box center [428, 407] width 327 height 23
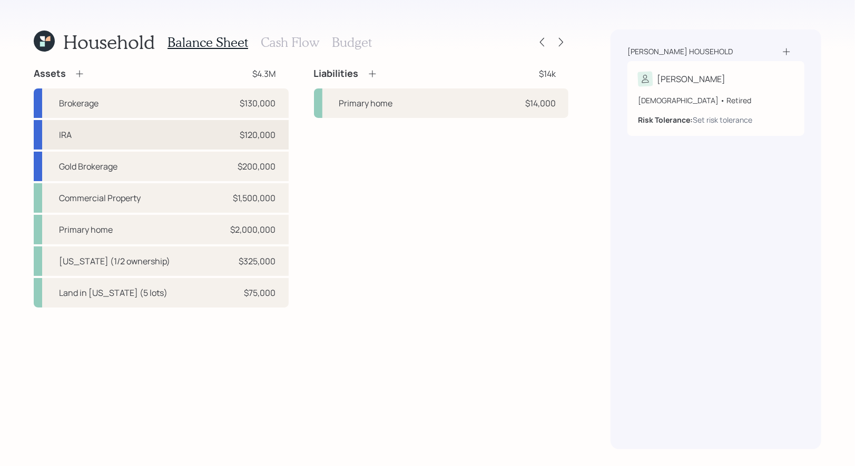
click at [109, 132] on div "IRA $120,000" at bounding box center [161, 135] width 255 height 30
select select "ira"
select select "balanced"
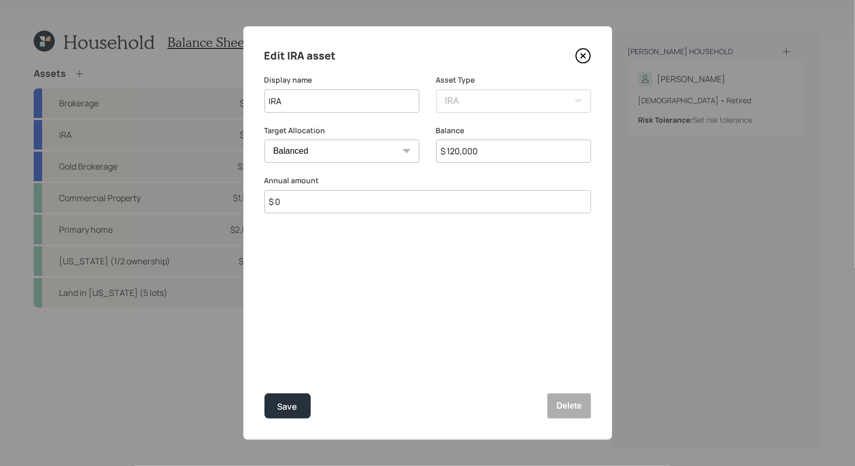
click at [299, 202] on input "$ 0" at bounding box center [428, 201] width 327 height 23
type input "$ 5,000"
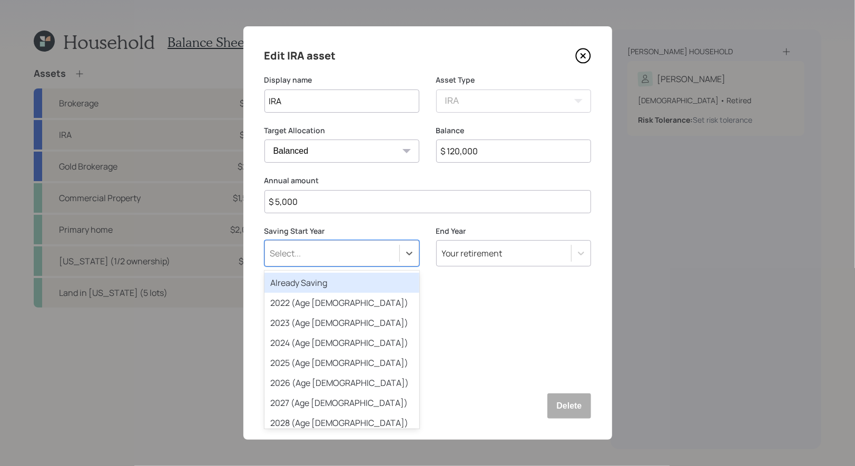
click at [296, 258] on div "Select..." at bounding box center [285, 254] width 31 height 12
click at [296, 283] on div "Already Saving" at bounding box center [342, 283] width 155 height 20
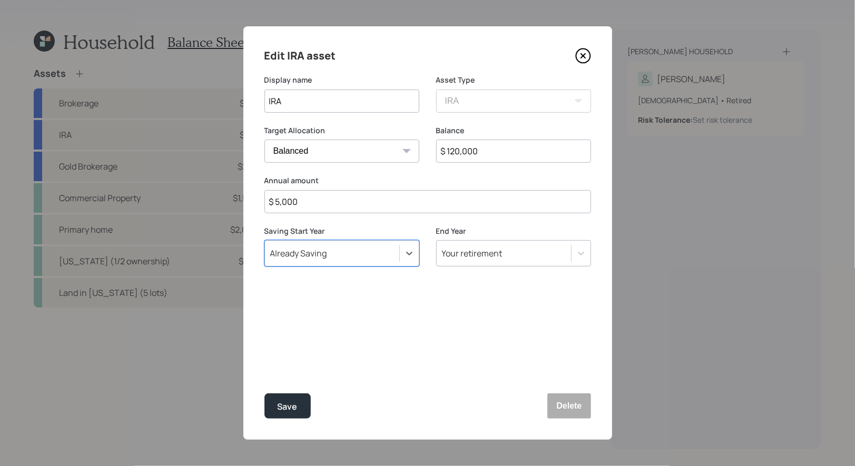
click at [462, 253] on div "Your retirement" at bounding box center [472, 254] width 61 height 12
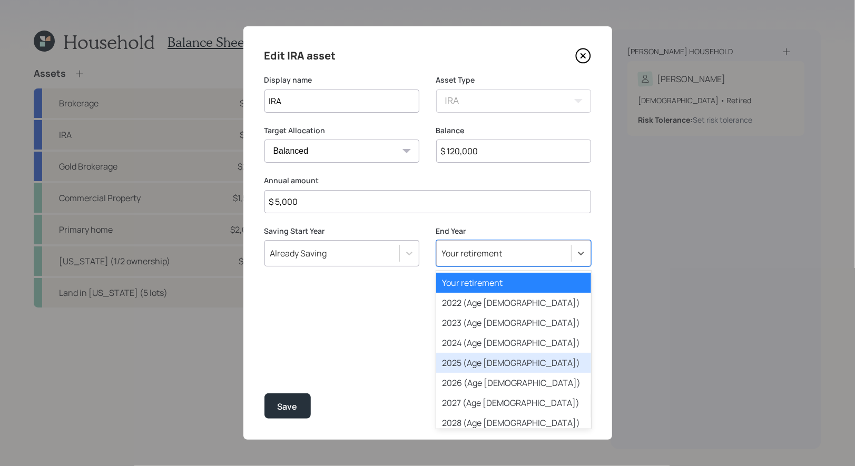
click at [480, 359] on div "2025 (Age 73)" at bounding box center [513, 363] width 155 height 20
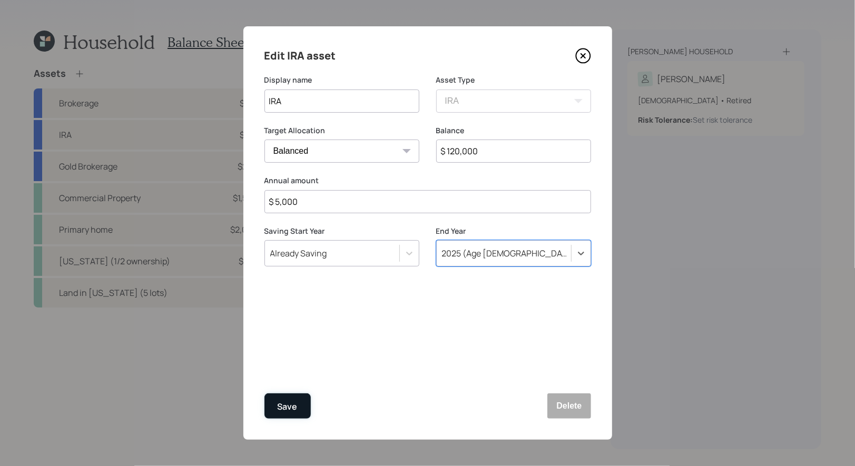
click at [291, 406] on div "Save" at bounding box center [288, 407] width 20 height 14
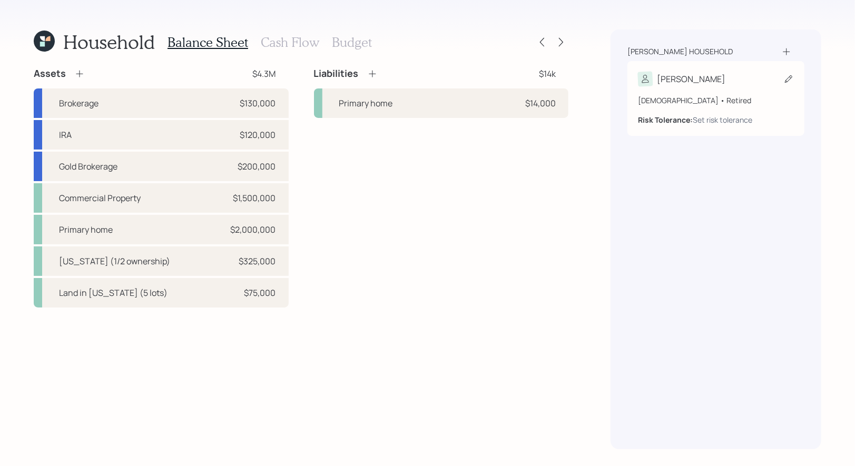
click at [788, 81] on icon at bounding box center [788, 78] width 7 height 7
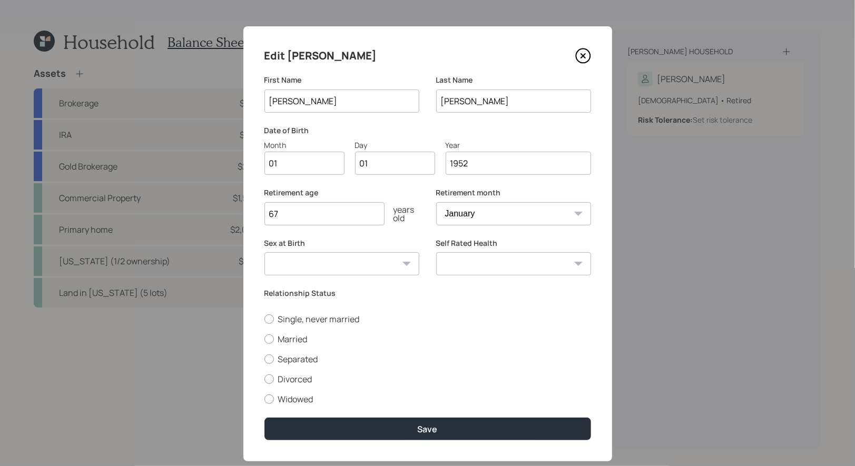
click at [296, 216] on input "67" at bounding box center [325, 213] width 120 height 23
type input "6"
type input "75"
click at [339, 262] on select "Male Female Other / Prefer not to say" at bounding box center [342, 263] width 155 height 23
select select "male"
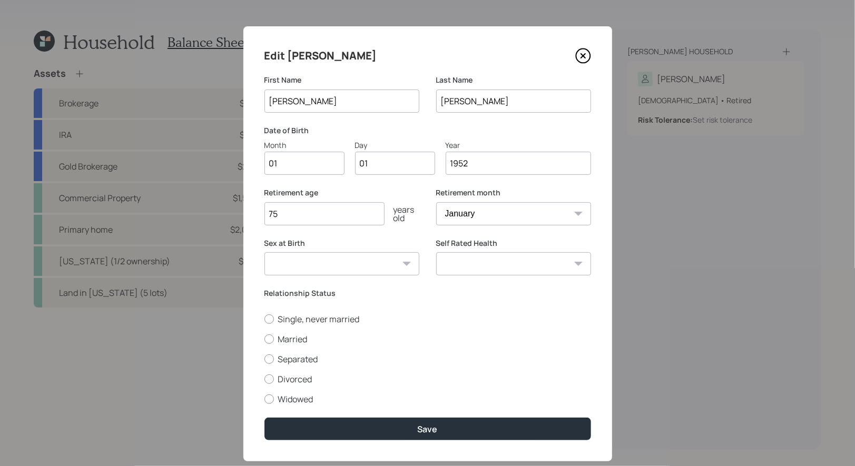
click at [265, 252] on select "Male Female Other / Prefer not to say" at bounding box center [342, 263] width 155 height 23
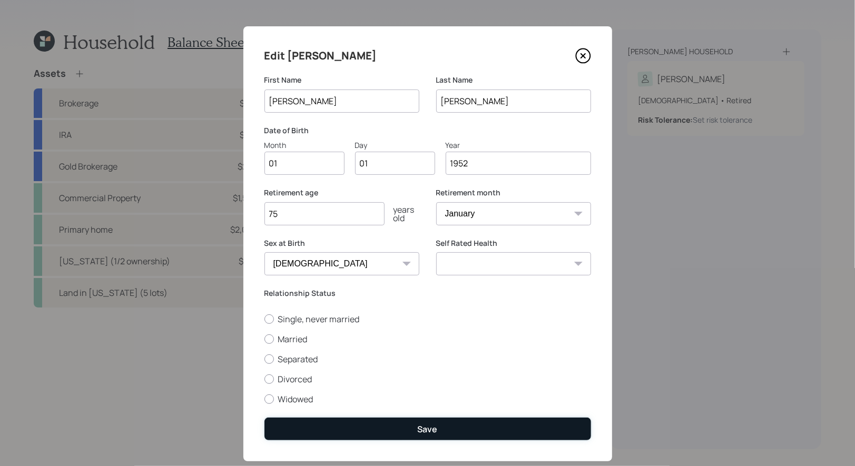
click at [389, 430] on button "Save" at bounding box center [428, 429] width 327 height 23
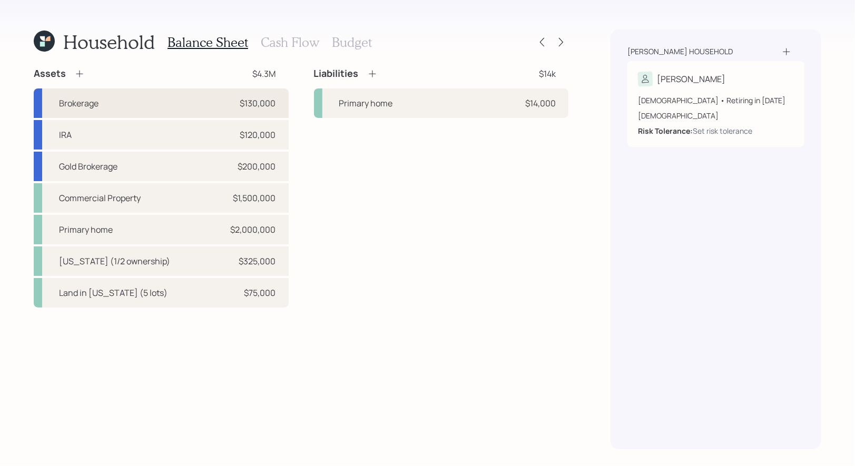
click at [164, 98] on div "Brokerage $130,000" at bounding box center [161, 104] width 255 height 30
select select "taxable"
select select "balanced"
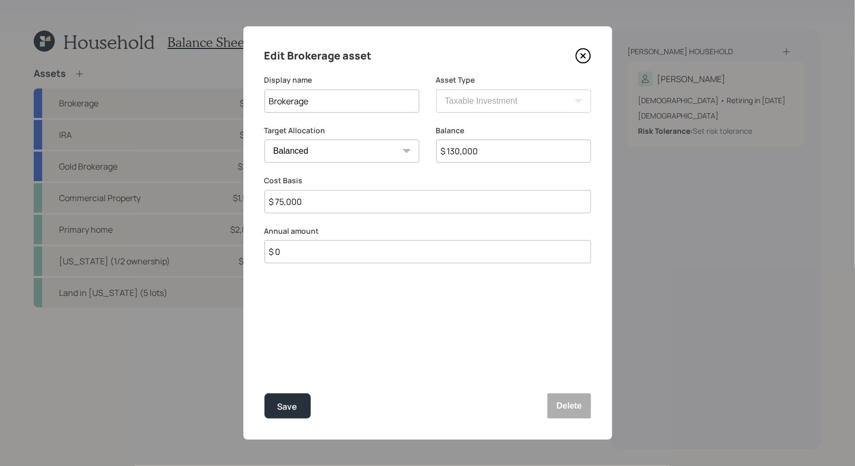
click at [325, 101] on input "Brokerage" at bounding box center [342, 101] width 155 height 23
type input "Brokerage / T Rowe"
click at [507, 152] on input "$ 130,000" at bounding box center [513, 151] width 155 height 23
type input "$ 80,000"
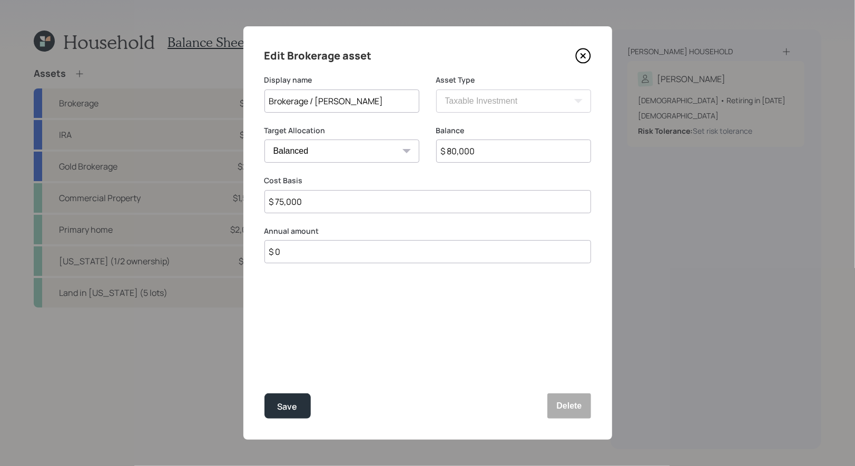
click at [305, 251] on input "$ 0" at bounding box center [428, 251] width 327 height 23
type input "$ 10,000"
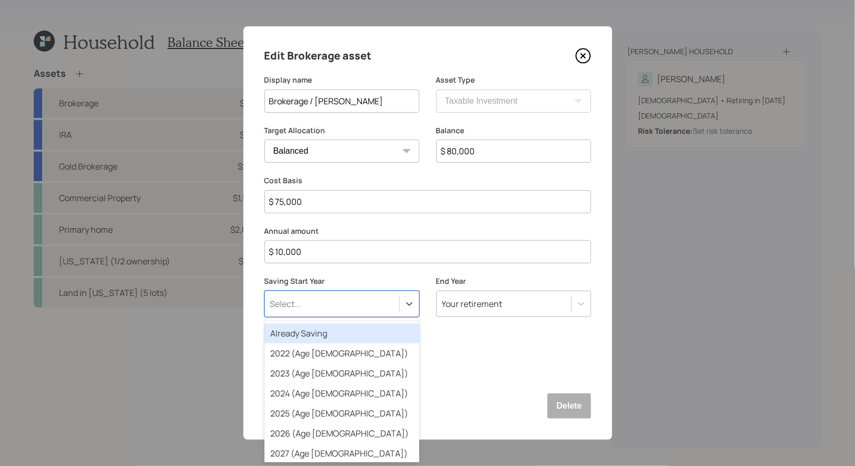
click at [293, 307] on div "Select..." at bounding box center [285, 304] width 31 height 12
click at [287, 336] on div "Already Saving" at bounding box center [342, 334] width 155 height 20
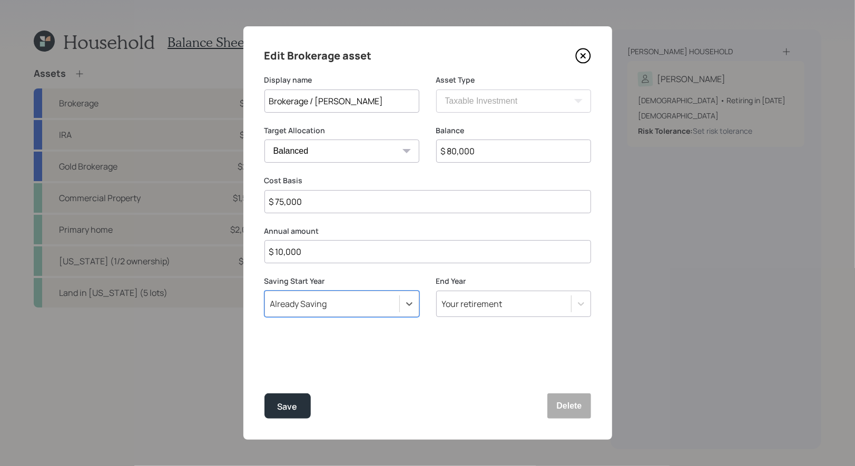
click at [493, 307] on div "Your retirement" at bounding box center [472, 304] width 61 height 12
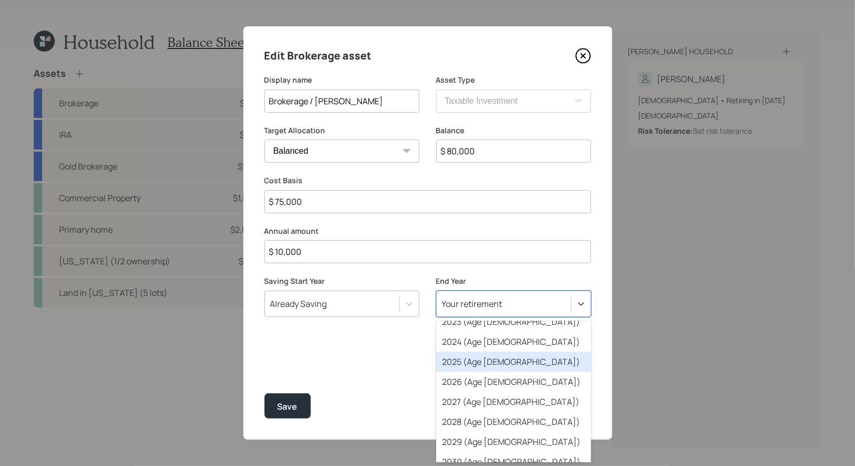
scroll to position [53, 0]
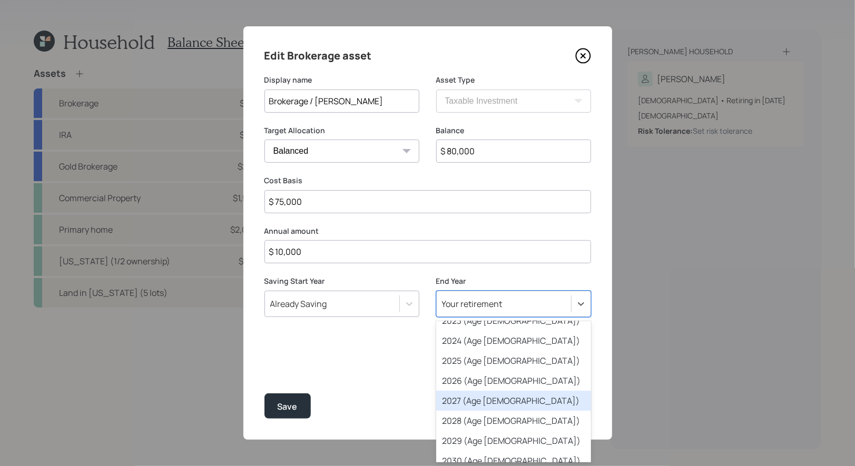
click at [491, 403] on div "2027 (Age 75)" at bounding box center [513, 401] width 155 height 20
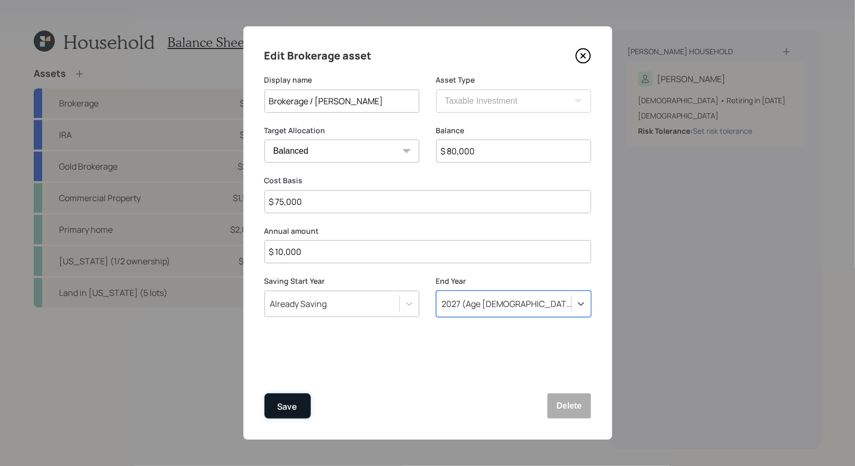
click at [286, 411] on div "Save" at bounding box center [288, 407] width 20 height 14
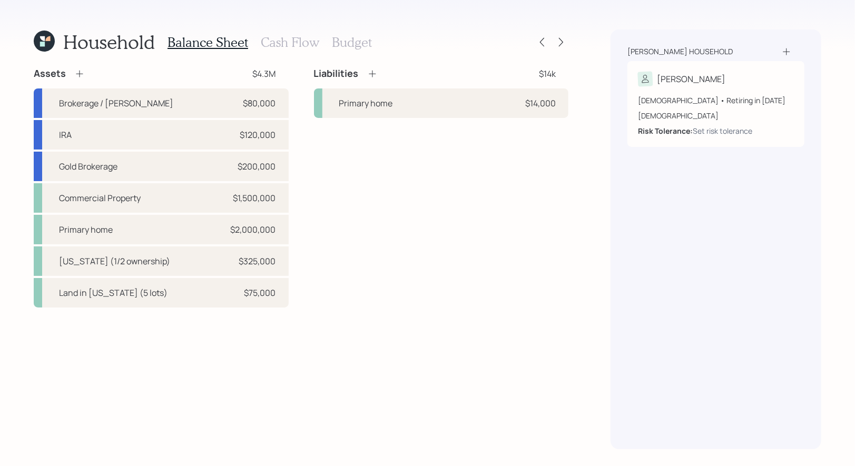
click at [345, 40] on h3 "Budget" at bounding box center [352, 42] width 40 height 15
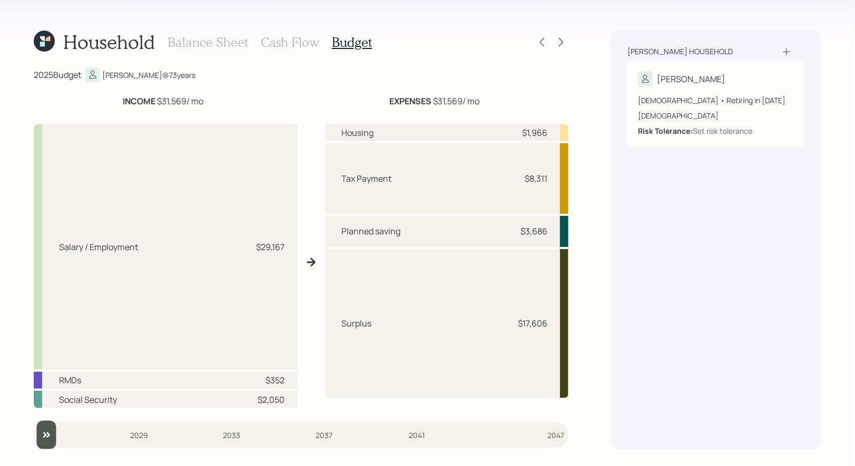
click at [295, 40] on h3 "Cash Flow" at bounding box center [290, 42] width 58 height 15
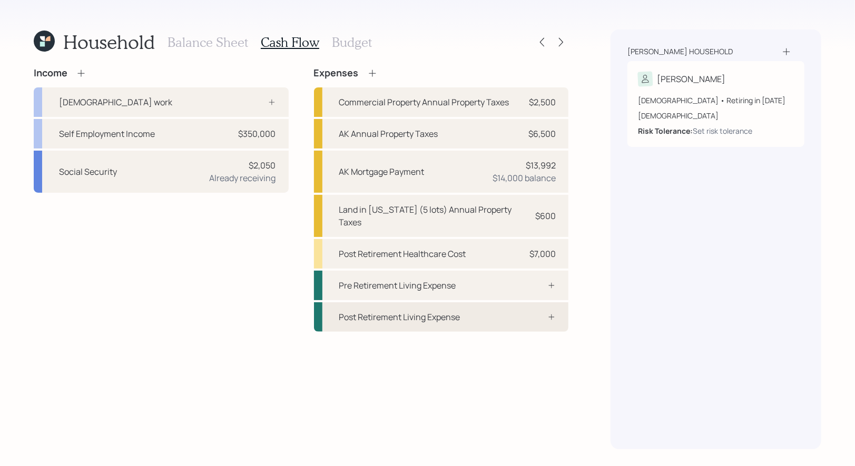
click at [366, 311] on div "Post Retirement Living Expense" at bounding box center [399, 317] width 121 height 13
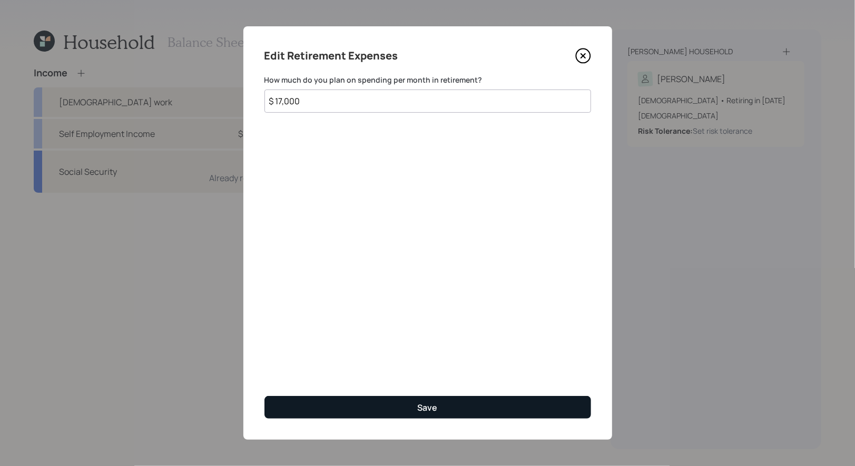
type input "$ 17,000"
click at [431, 404] on div "Save" at bounding box center [428, 408] width 20 height 12
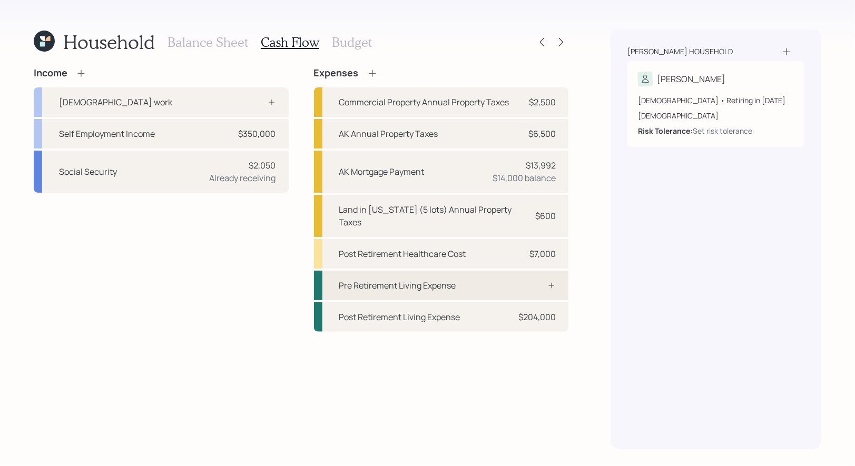
click at [402, 279] on div "Pre Retirement Living Expense" at bounding box center [397, 285] width 117 height 13
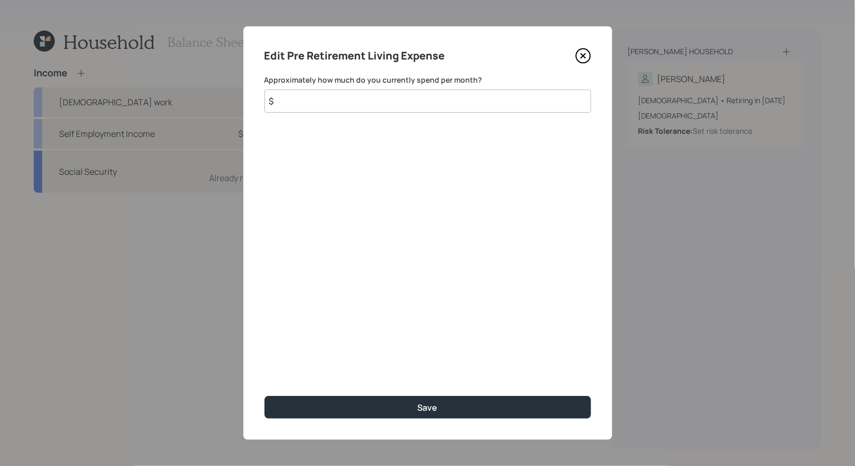
click at [338, 103] on input "$" at bounding box center [428, 101] width 327 height 23
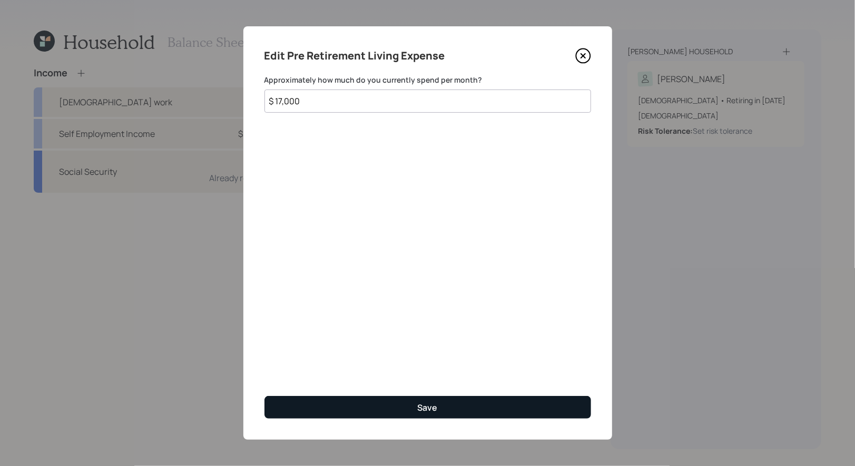
type input "$ 17,000"
click at [338, 403] on button "Save" at bounding box center [428, 407] width 327 height 23
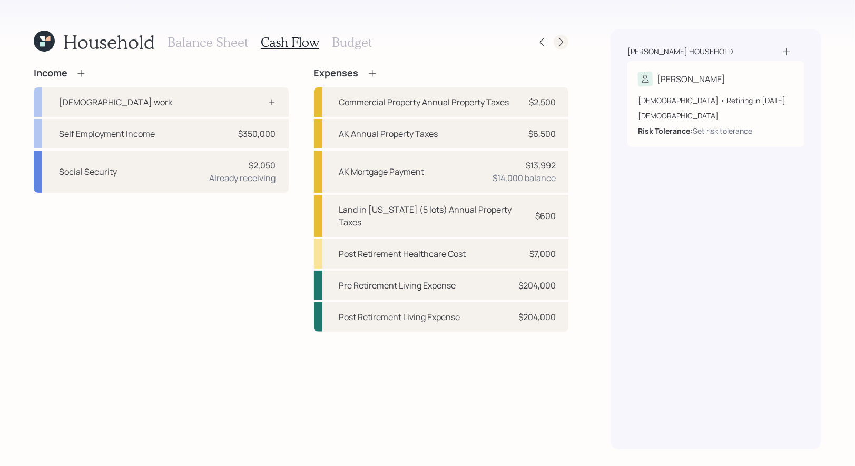
click at [564, 42] on icon at bounding box center [561, 42] width 11 height 11
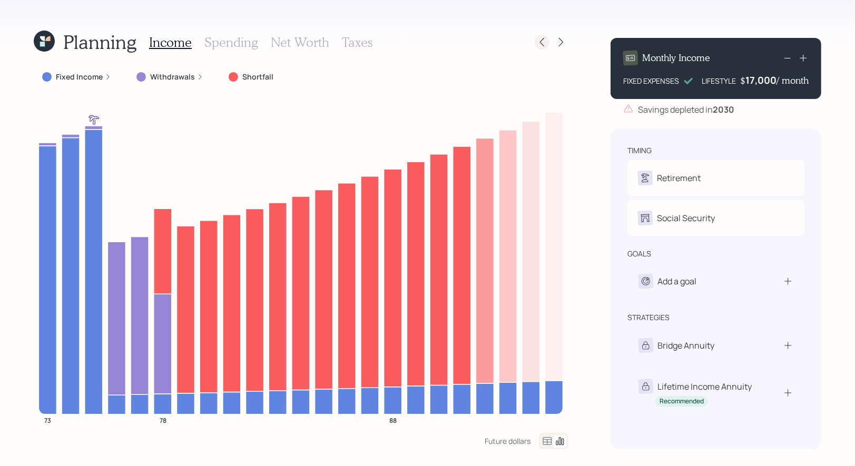
click at [542, 46] on icon at bounding box center [542, 42] width 11 height 11
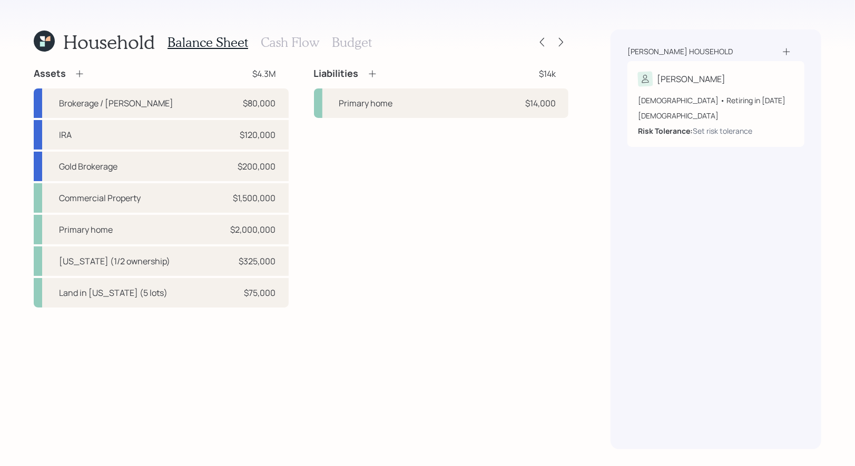
click at [283, 38] on h3 "Cash Flow" at bounding box center [290, 42] width 58 height 15
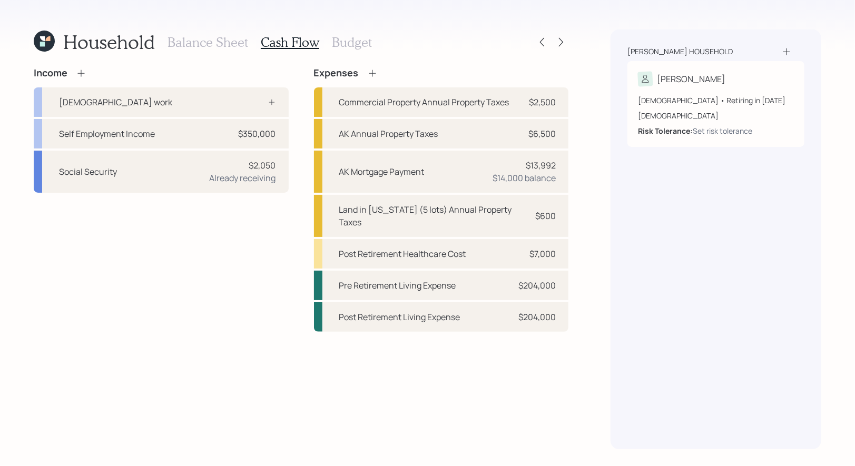
click at [348, 38] on h3 "Budget" at bounding box center [352, 42] width 40 height 15
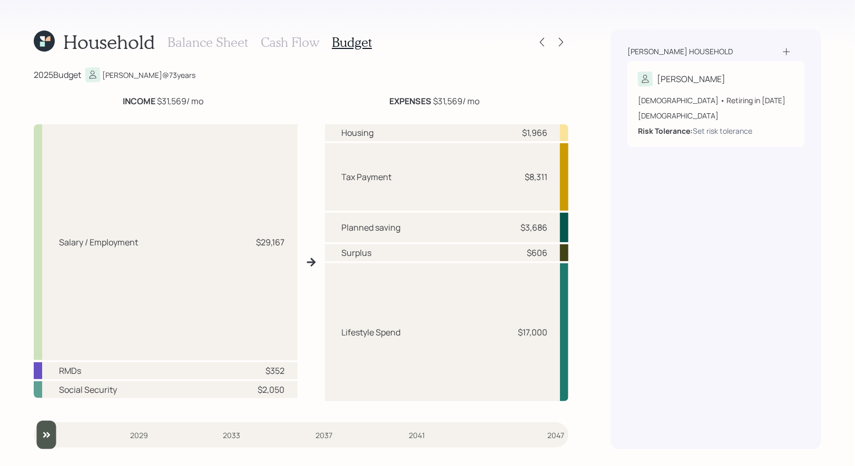
click at [295, 41] on h3 "Cash Flow" at bounding box center [290, 42] width 58 height 15
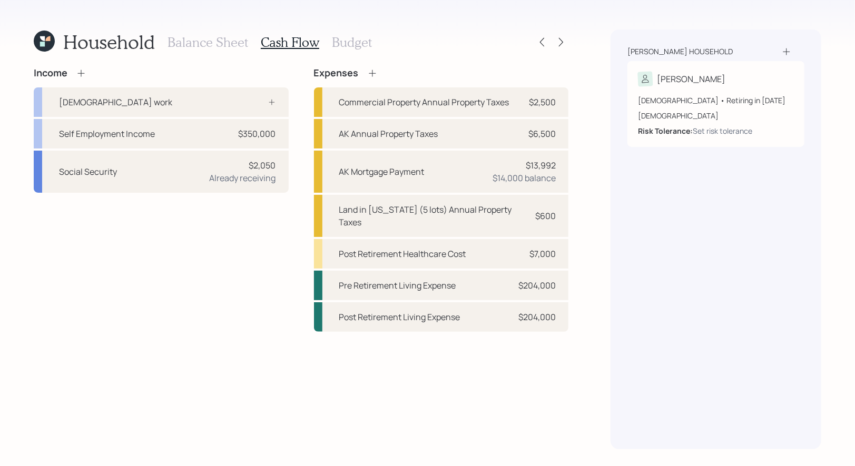
click at [340, 40] on h3 "Budget" at bounding box center [352, 42] width 40 height 15
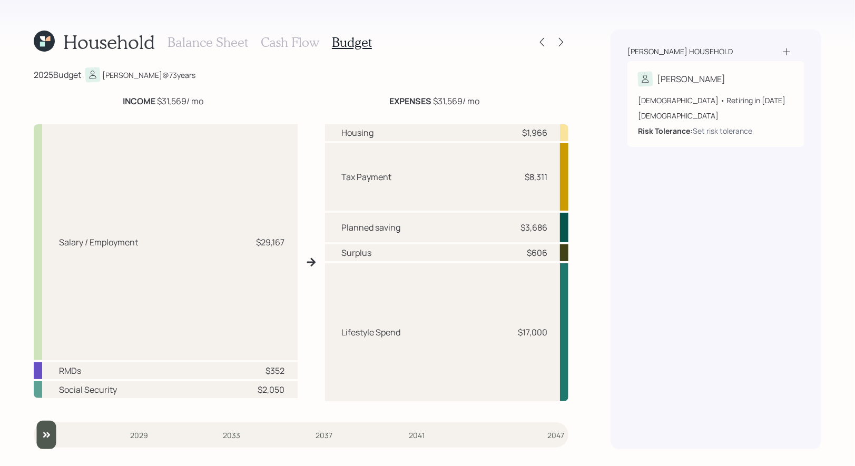
click at [218, 37] on h3 "Balance Sheet" at bounding box center [208, 42] width 81 height 15
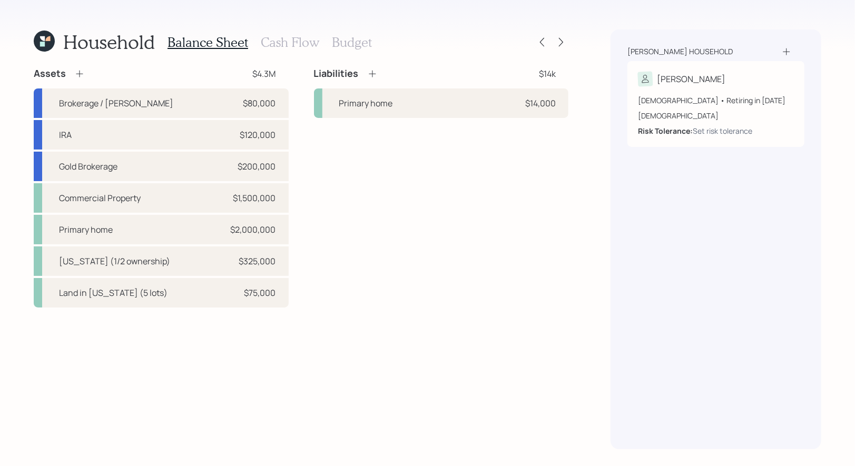
click at [80, 72] on icon at bounding box center [79, 74] width 11 height 11
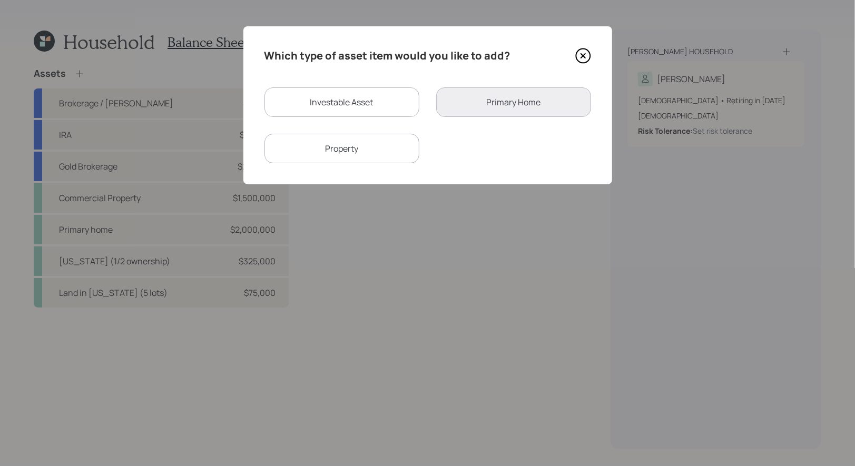
click at [300, 105] on div "Investable Asset" at bounding box center [342, 102] width 155 height 30
select select "taxable"
select select "balanced"
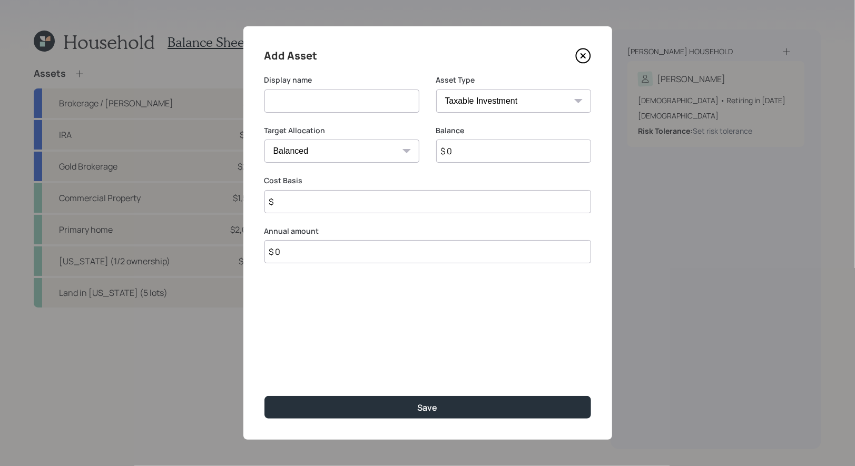
click at [326, 101] on input at bounding box center [342, 101] width 155 height 23
type input "Checking"
click at [469, 149] on input "$ 0" at bounding box center [513, 151] width 155 height 23
type input "$ 200,000"
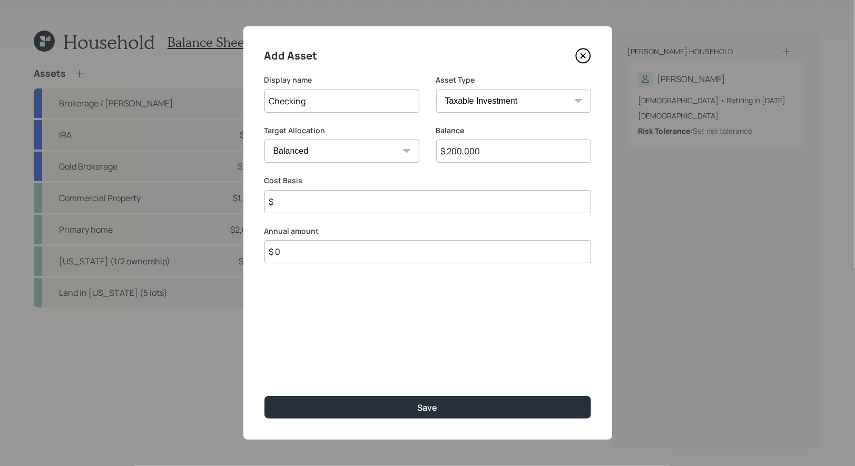
click at [329, 206] on input "$" at bounding box center [428, 201] width 327 height 23
type input "$ 200,000"
click at [295, 158] on select "Cash Conservative Balanced Aggressive" at bounding box center [342, 151] width 155 height 23
select select "uninvested"
click at [265, 140] on select "Cash Conservative Balanced Aggressive" at bounding box center [342, 151] width 155 height 23
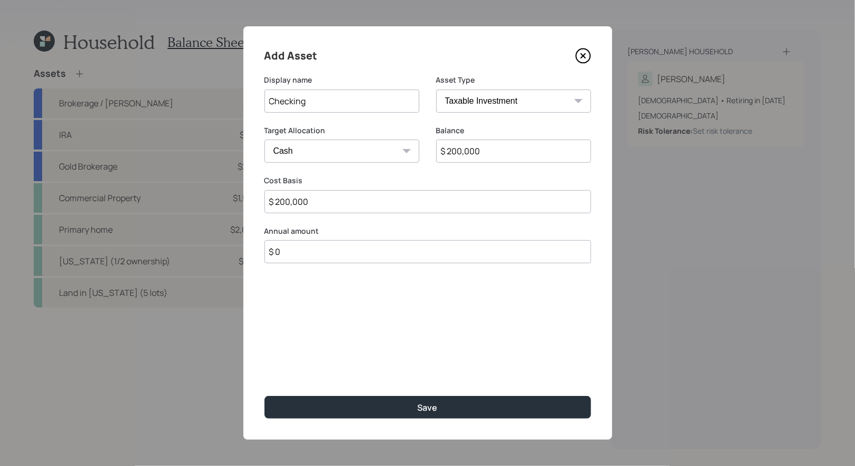
click at [342, 257] on input "$ 0" at bounding box center [428, 251] width 327 height 23
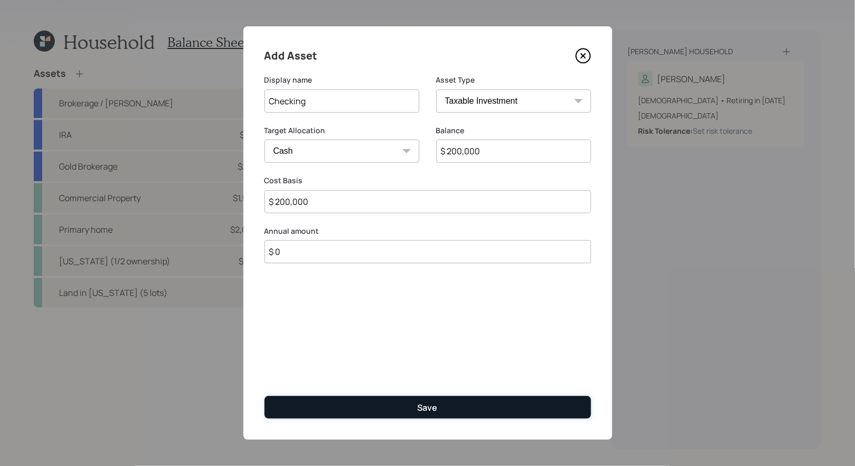
click at [360, 408] on button "Save" at bounding box center [428, 407] width 327 height 23
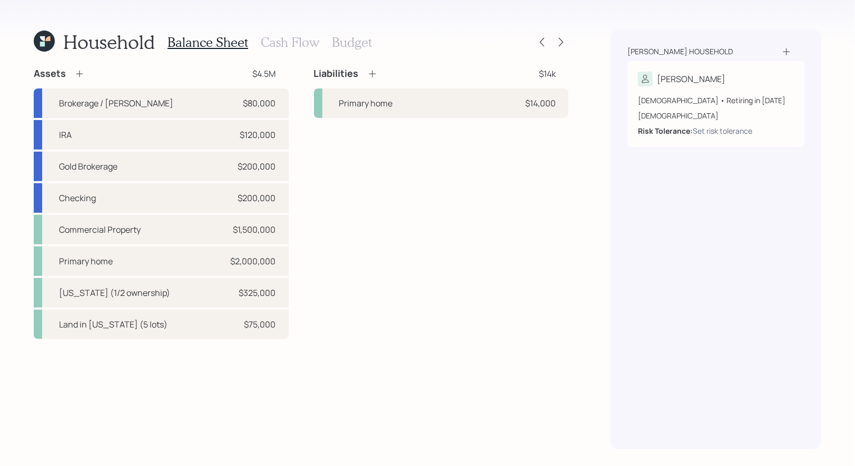
click at [347, 40] on h3 "Budget" at bounding box center [352, 42] width 40 height 15
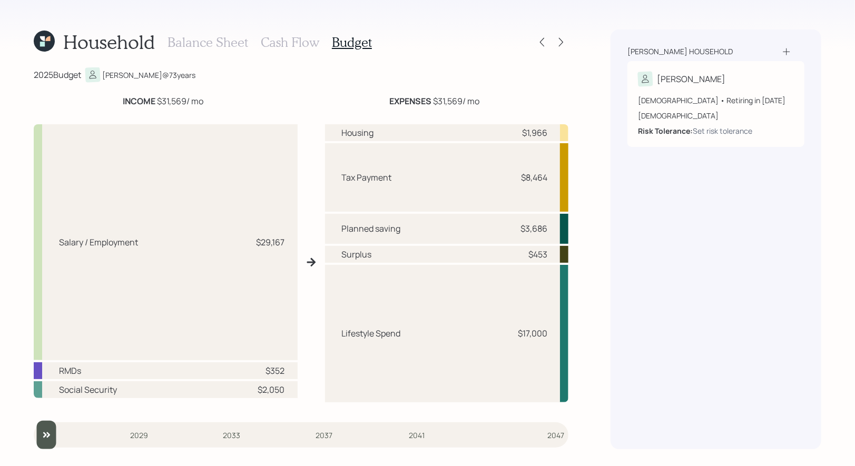
click at [306, 39] on h3 "Cash Flow" at bounding box center [290, 42] width 58 height 15
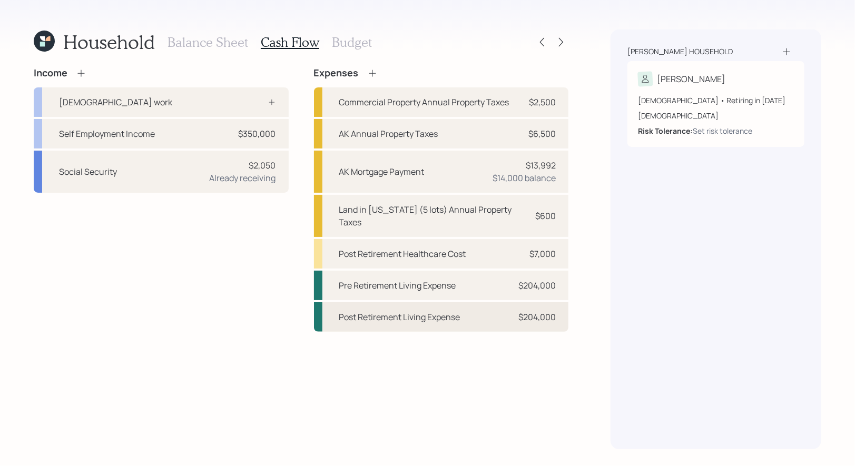
click at [399, 311] on div "Post Retirement Living Expense" at bounding box center [399, 317] width 121 height 13
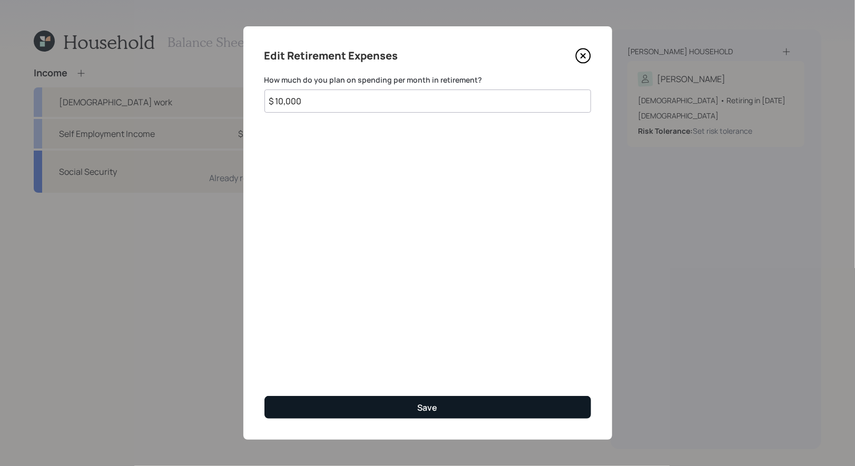
type input "$ 10,000"
click at [363, 404] on button "Save" at bounding box center [428, 407] width 327 height 23
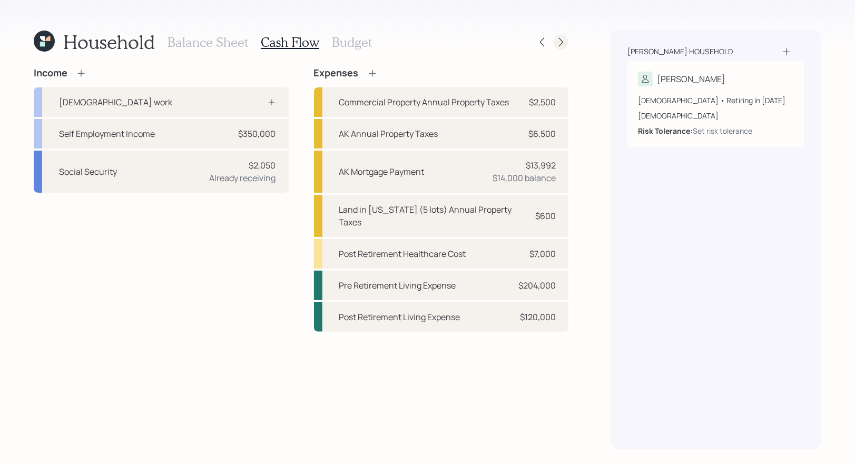
click at [559, 45] on icon at bounding box center [561, 42] width 11 height 11
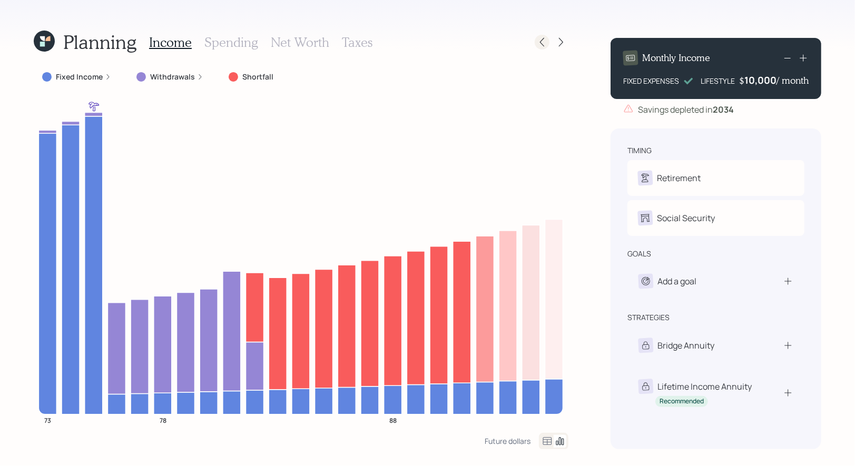
click at [539, 47] on icon at bounding box center [542, 42] width 11 height 11
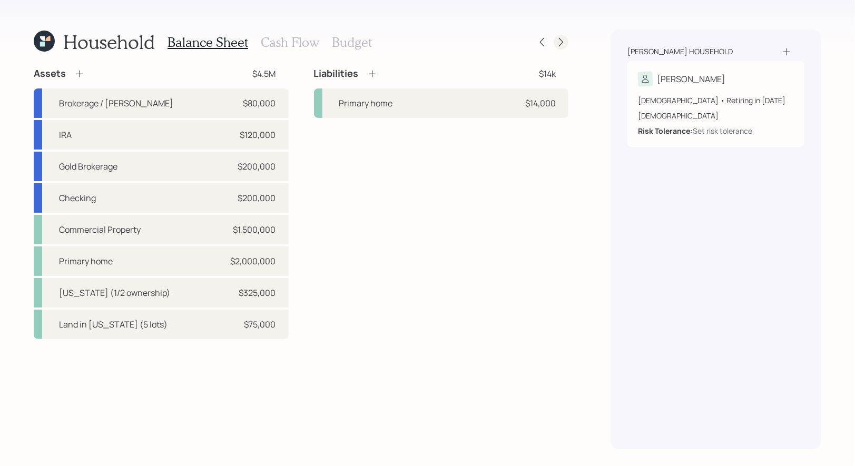
click at [561, 43] on icon at bounding box center [561, 42] width 4 height 9
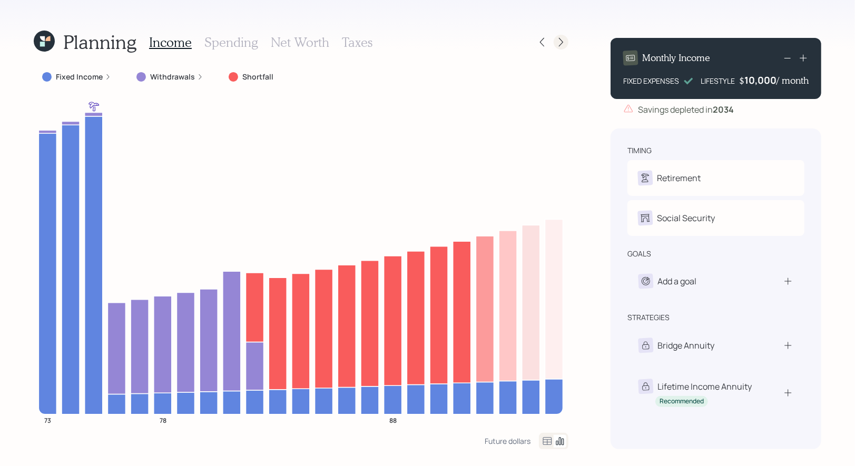
click at [559, 44] on icon at bounding box center [561, 42] width 11 height 11
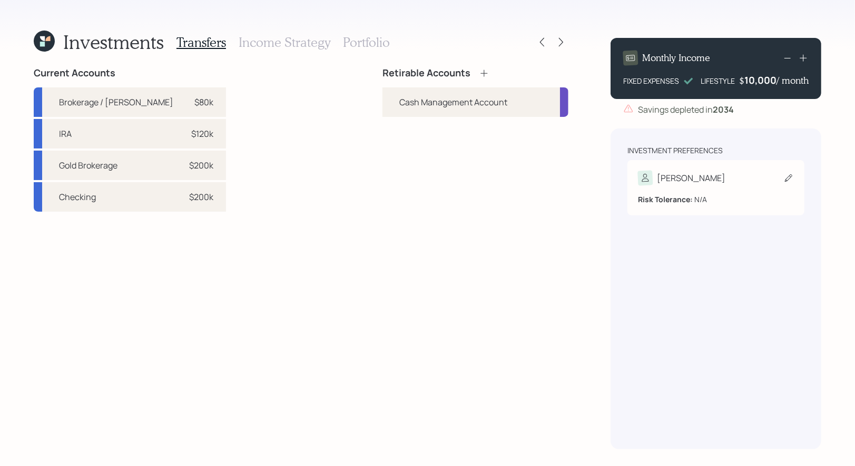
click at [787, 179] on icon at bounding box center [789, 178] width 11 height 11
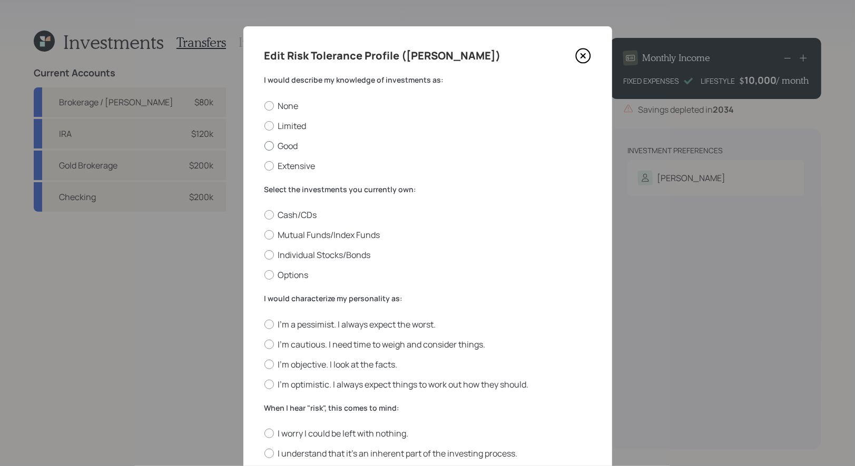
click at [270, 142] on div at bounding box center [269, 145] width 9 height 9
click at [265, 145] on input "Good" at bounding box center [264, 145] width 1 height 1
radio input "true"
click at [268, 236] on div at bounding box center [269, 234] width 9 height 9
click at [265, 236] on input "Mutual Funds/Index Funds" at bounding box center [264, 235] width 1 height 1
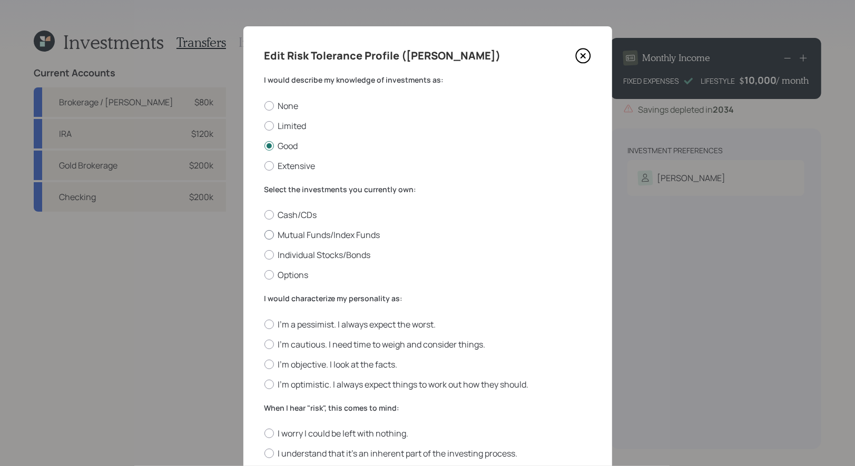
radio input "true"
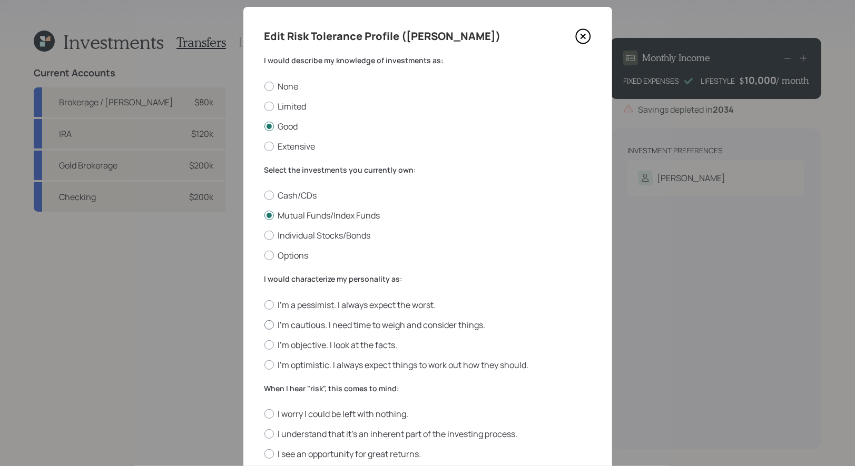
click at [271, 325] on div at bounding box center [269, 324] width 9 height 9
click at [265, 325] on input "I'm cautious. I need time to weigh and consider things." at bounding box center [264, 325] width 1 height 1
radio input "true"
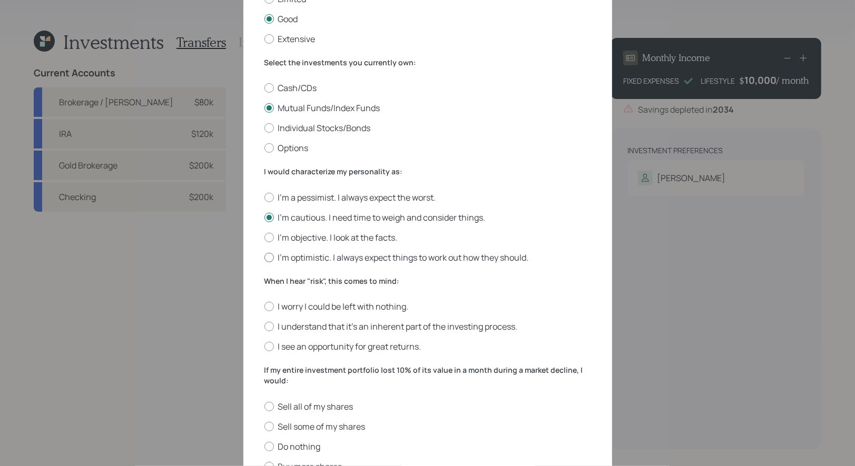
scroll to position [287, 0]
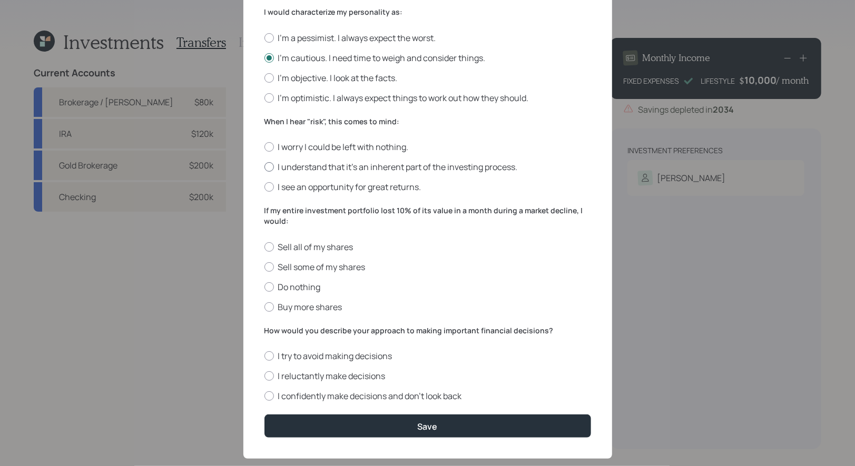
click at [271, 167] on div at bounding box center [269, 166] width 9 height 9
click at [265, 167] on input "I understand that it’s an inherent part of the investing process." at bounding box center [264, 167] width 1 height 1
radio input "true"
click at [269, 287] on div at bounding box center [269, 286] width 9 height 9
click at [265, 287] on input "Do nothing" at bounding box center [264, 287] width 1 height 1
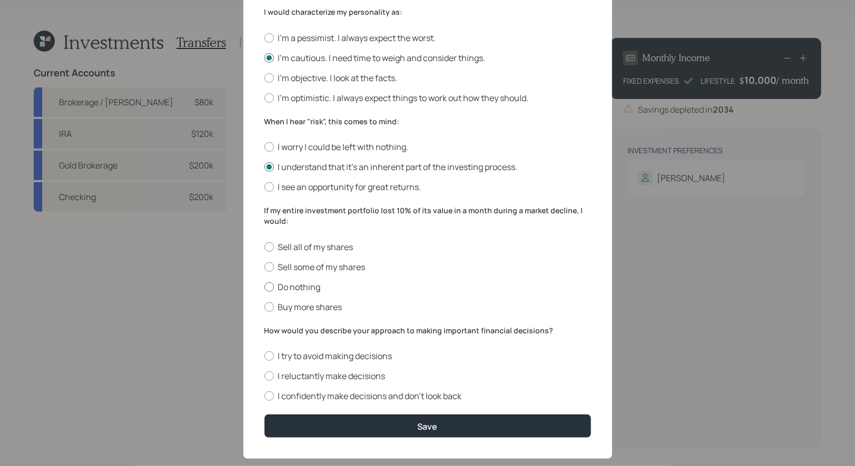
radio input "true"
click at [272, 376] on div at bounding box center [269, 376] width 9 height 9
click at [265, 376] on input "I reluctantly make decisions" at bounding box center [264, 376] width 1 height 1
radio input "true"
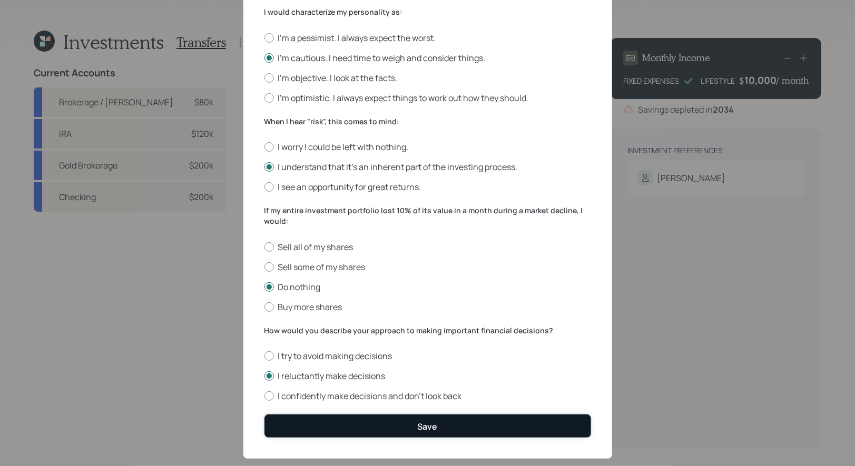
click at [306, 425] on button "Save" at bounding box center [428, 426] width 327 height 23
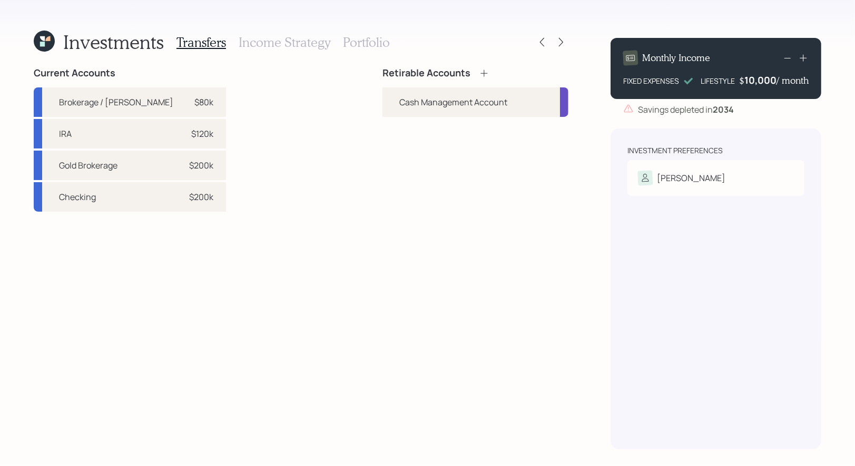
click at [484, 73] on icon at bounding box center [484, 73] width 7 height 7
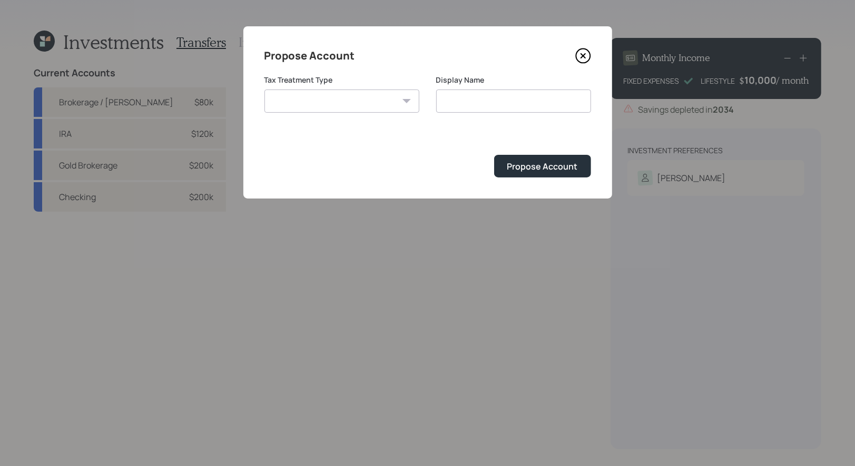
click at [388, 106] on select "Roth Taxable Traditional" at bounding box center [342, 101] width 155 height 23
select select "taxable"
click at [265, 90] on select "Roth Taxable Traditional" at bounding box center [342, 101] width 155 height 23
click at [480, 105] on input "Taxable" at bounding box center [513, 101] width 155 height 23
type input "Taxable Brokerage"
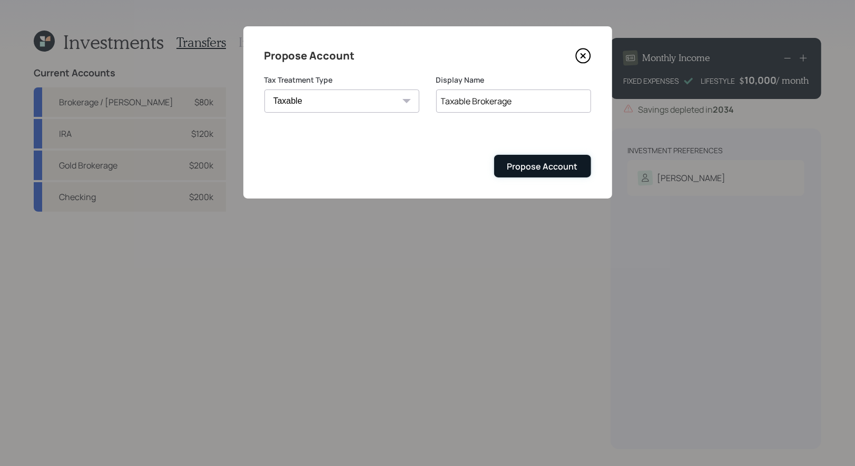
click at [550, 165] on div "Propose Account" at bounding box center [543, 167] width 71 height 12
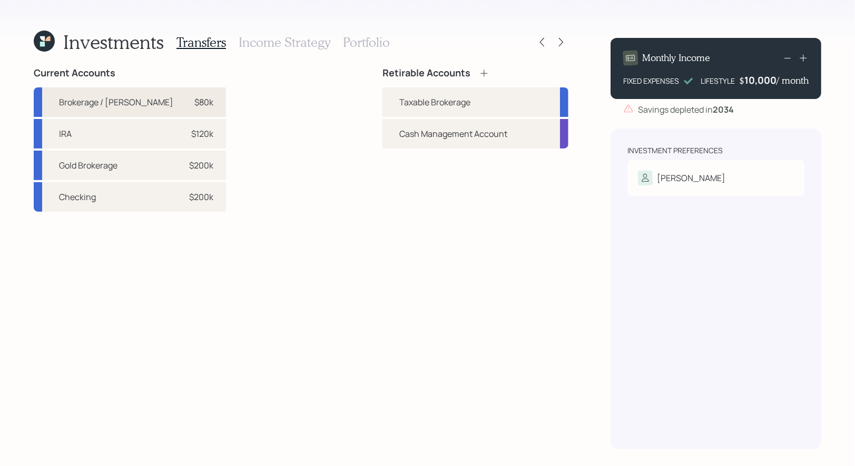
click at [194, 100] on div "$80k" at bounding box center [203, 102] width 19 height 13
click at [434, 98] on div "Taxable Brokerage" at bounding box center [434, 102] width 71 height 13
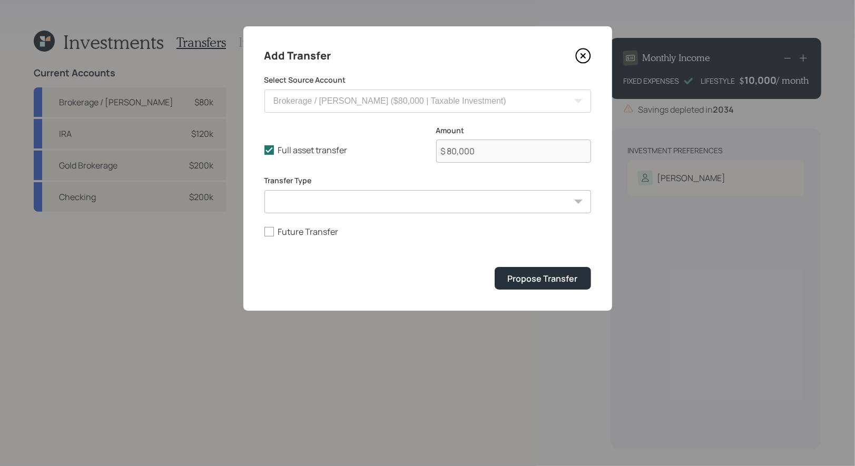
click at [313, 202] on select "ACAT Transfer Non ACAT Transfer Capitalize Rollover Rollover Deposit" at bounding box center [428, 201] width 327 height 23
select select "acat_transfer"
click at [265, 190] on select "ACAT Transfer Non ACAT Transfer Capitalize Rollover Rollover Deposit" at bounding box center [428, 201] width 327 height 23
click at [545, 282] on div "Propose Transfer" at bounding box center [543, 279] width 70 height 12
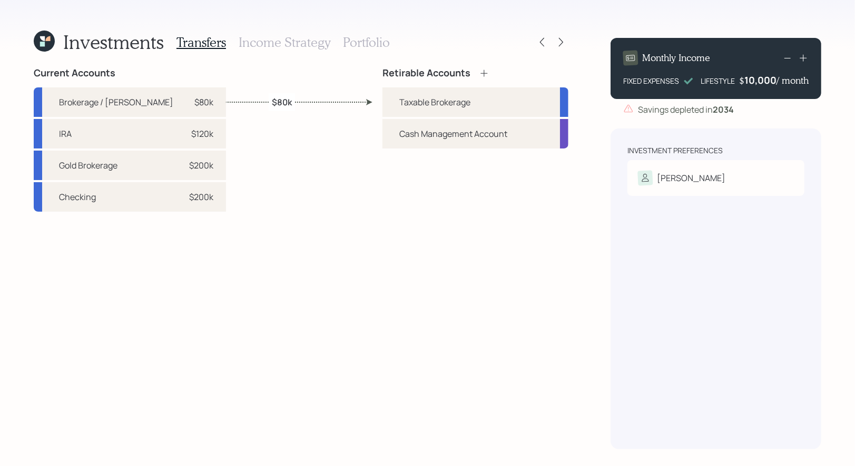
click at [484, 72] on icon at bounding box center [484, 73] width 11 height 11
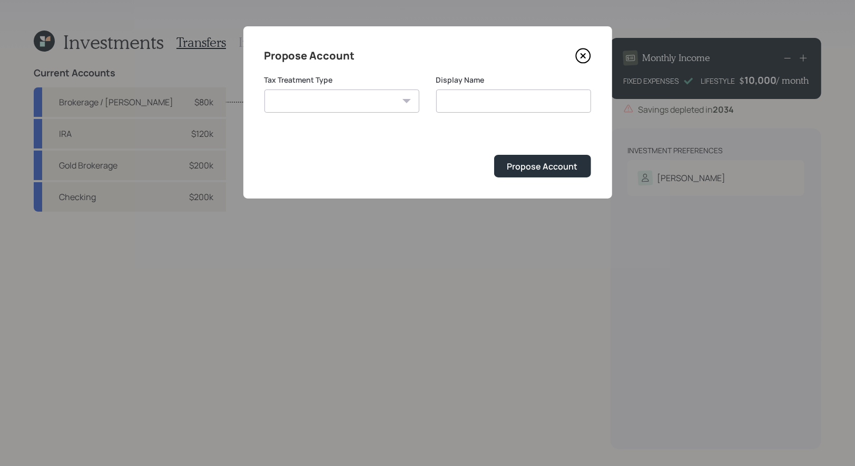
click at [317, 101] on select "Roth Taxable Traditional" at bounding box center [342, 101] width 155 height 23
select select "traditional"
click at [265, 90] on select "Roth Taxable Traditional" at bounding box center [342, 101] width 155 height 23
click at [530, 97] on input "Traditional" at bounding box center [513, 101] width 155 height 23
type input "Traditional IRA"
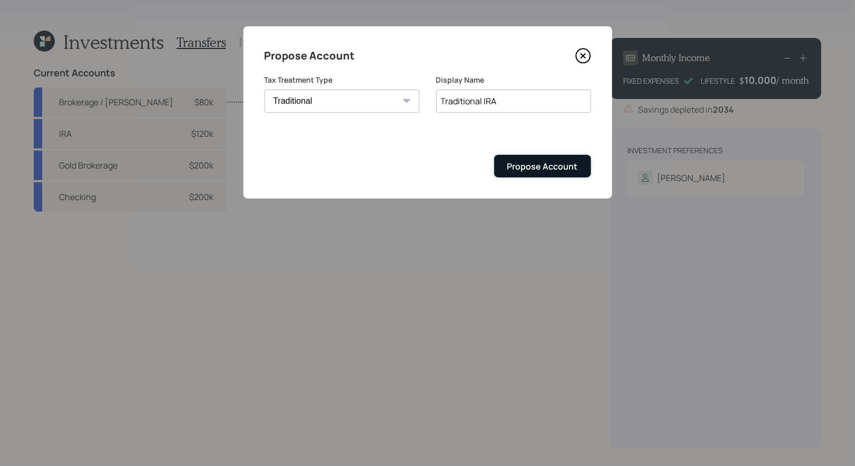
click at [528, 164] on div "Propose Account" at bounding box center [543, 167] width 71 height 12
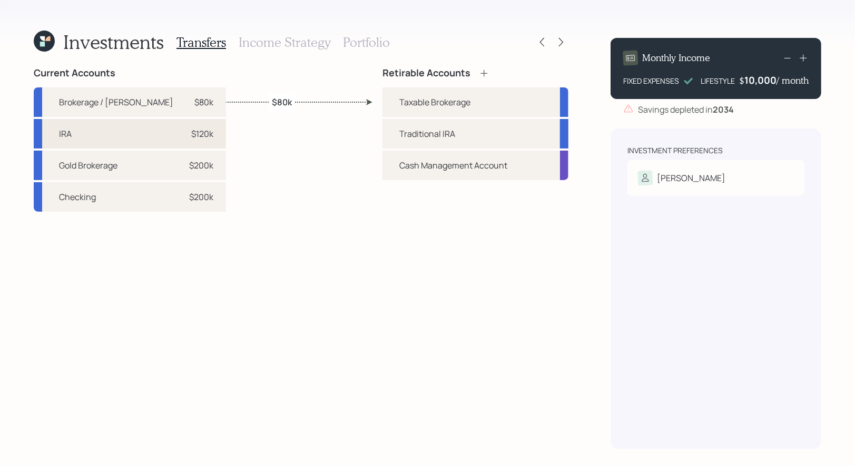
click at [191, 137] on div "$120k" at bounding box center [202, 134] width 22 height 13
click at [392, 132] on div "Traditional IRA" at bounding box center [476, 134] width 186 height 30
select select "e028bf2a-ad2b-4c71-9742-2f0b5f9585f9"
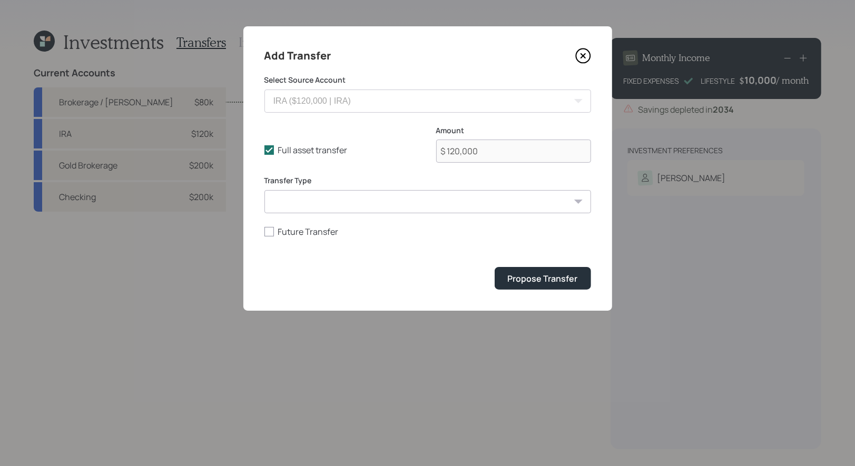
click at [330, 207] on select "ACAT Transfer Non ACAT Transfer Capitalize Rollover Rollover Deposit" at bounding box center [428, 201] width 327 height 23
select select "acat_transfer"
click at [265, 190] on select "ACAT Transfer Non ACAT Transfer Capitalize Rollover Rollover Deposit" at bounding box center [428, 201] width 327 height 23
click at [531, 276] on div "Propose Transfer" at bounding box center [543, 279] width 70 height 12
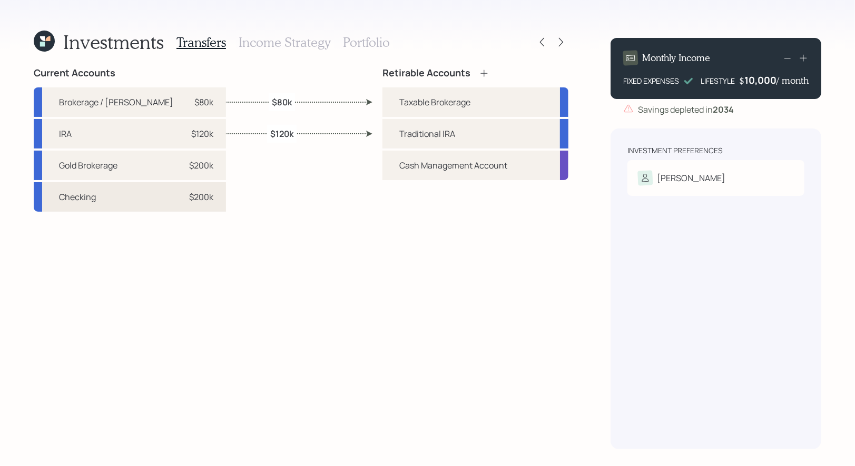
click at [173, 197] on div "Checking $200k" at bounding box center [130, 197] width 192 height 30
click at [388, 100] on div "Taxable Brokerage" at bounding box center [476, 102] width 186 height 30
select select "fb69e13c-4733-4429-98c8-0809957281a5"
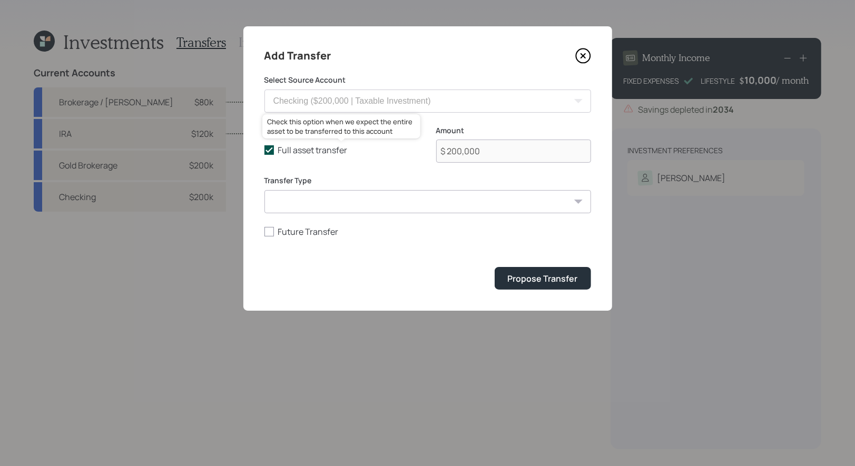
click at [269, 151] on polyline at bounding box center [269, 150] width 6 height 4
click at [265, 151] on input "Full asset transfer" at bounding box center [264, 150] width 1 height 1
checkbox input "false"
click at [452, 154] on input "$ 200,000" at bounding box center [513, 151] width 155 height 23
type input "$ 100,000"
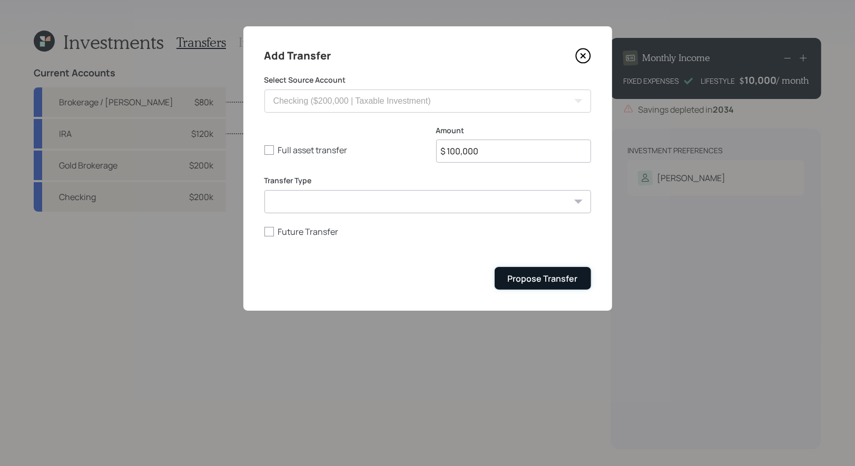
click at [550, 282] on div "Propose Transfer" at bounding box center [543, 279] width 70 height 12
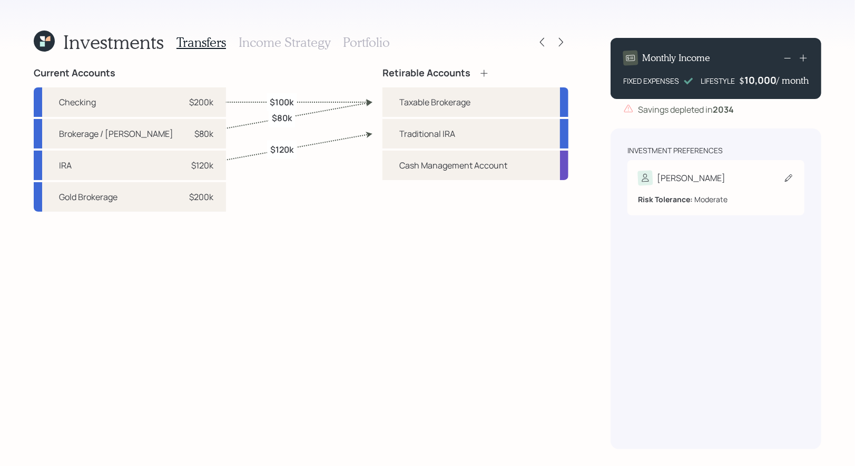
click at [734, 179] on div "Steve" at bounding box center [716, 178] width 156 height 15
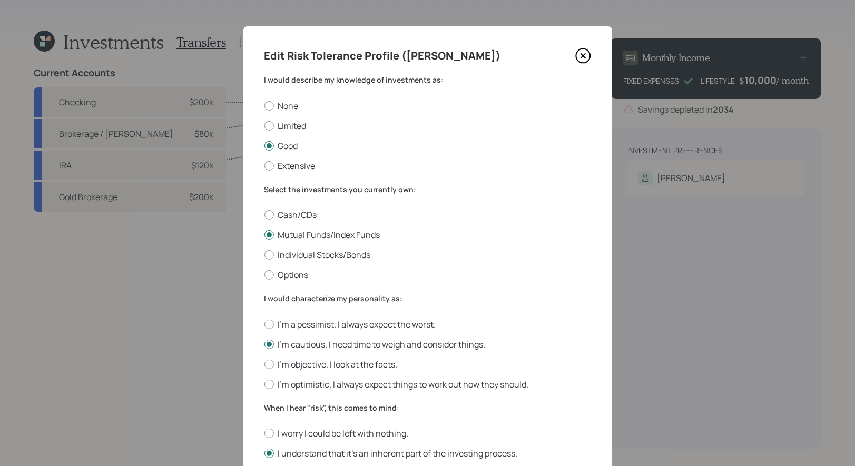
click at [580, 52] on icon at bounding box center [584, 56] width 16 height 16
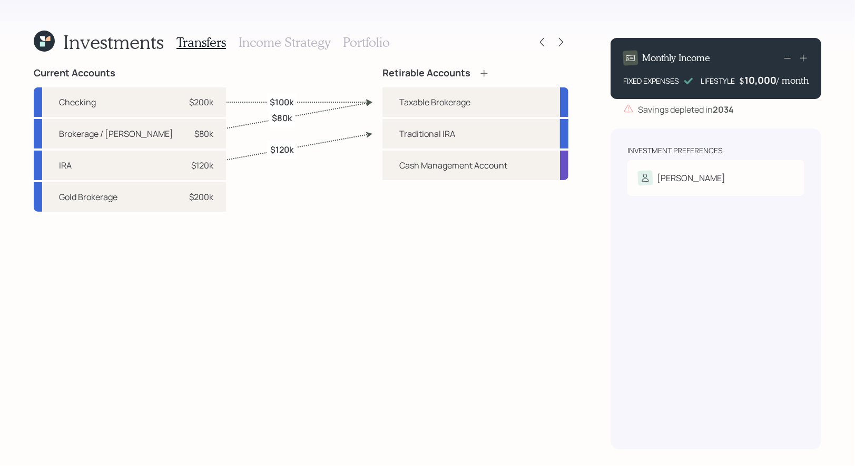
click at [356, 38] on h3 "Portfolio" at bounding box center [366, 42] width 47 height 15
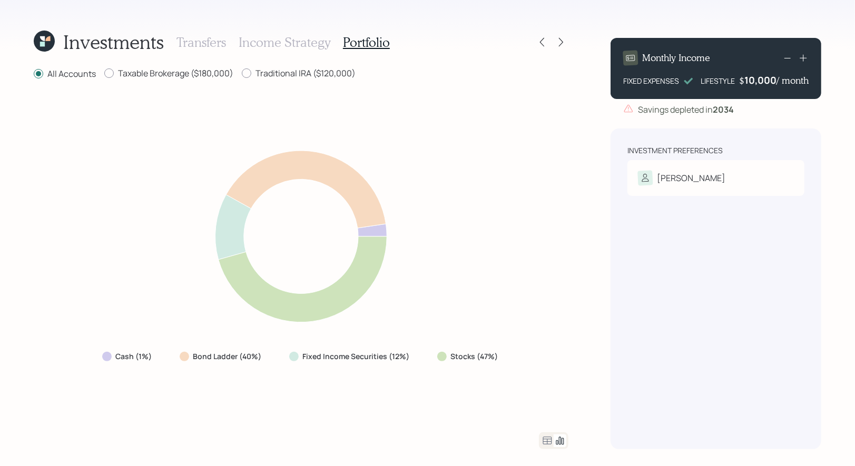
click at [46, 39] on icon at bounding box center [47, 38] width 5 height 5
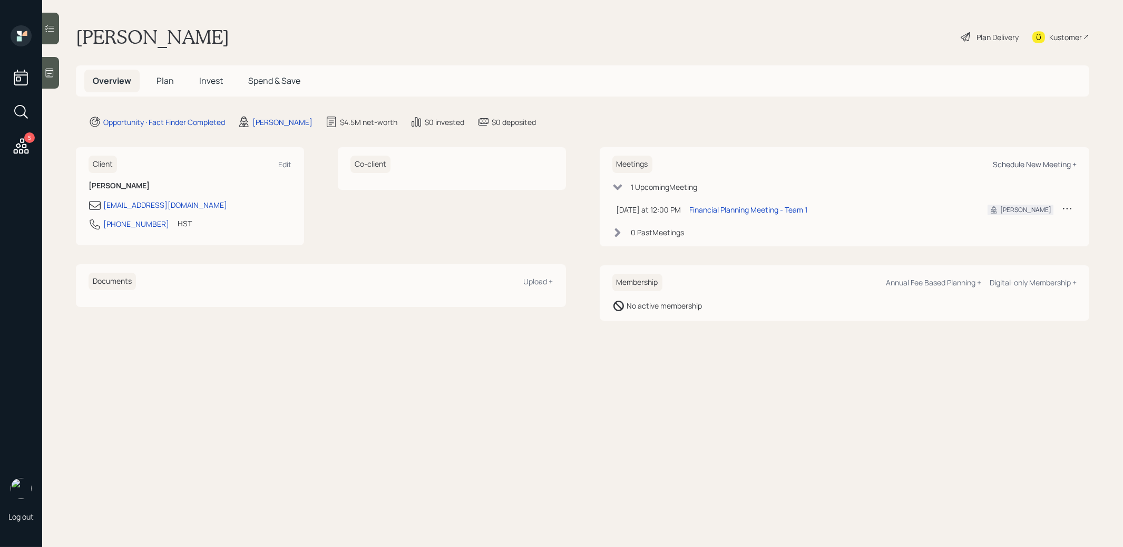
click at [1013, 163] on div "Schedule New Meeting +" at bounding box center [1035, 164] width 84 height 10
select select "8b79112e-3cfb-44f9-89e7-15267fe946c1"
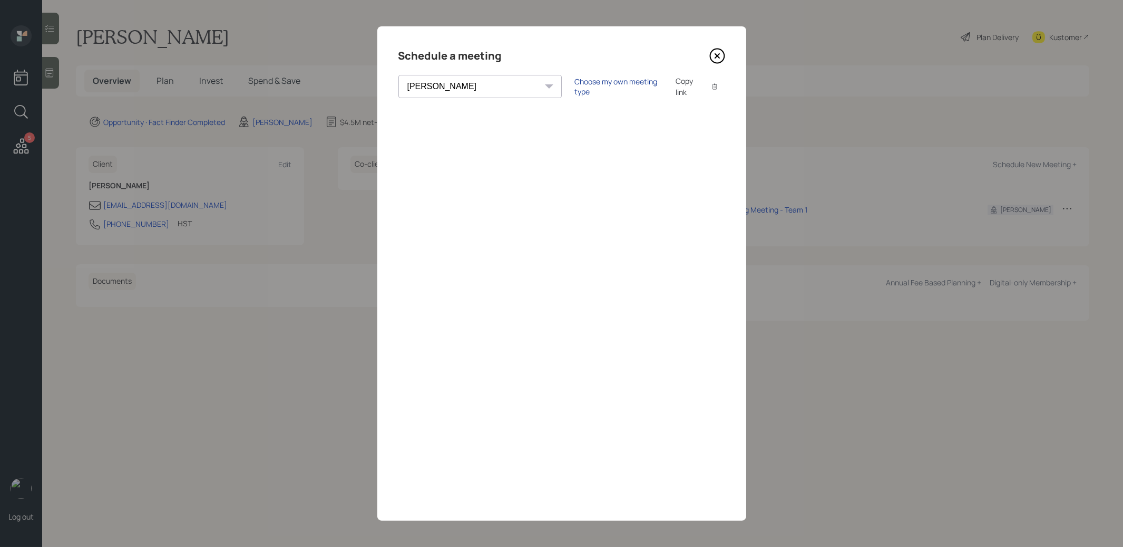
click at [574, 85] on div "Choose my own meeting type" at bounding box center [618, 86] width 89 height 20
click at [724, 52] on icon at bounding box center [717, 56] width 16 height 16
